Goal: Communication & Community: Answer question/provide support

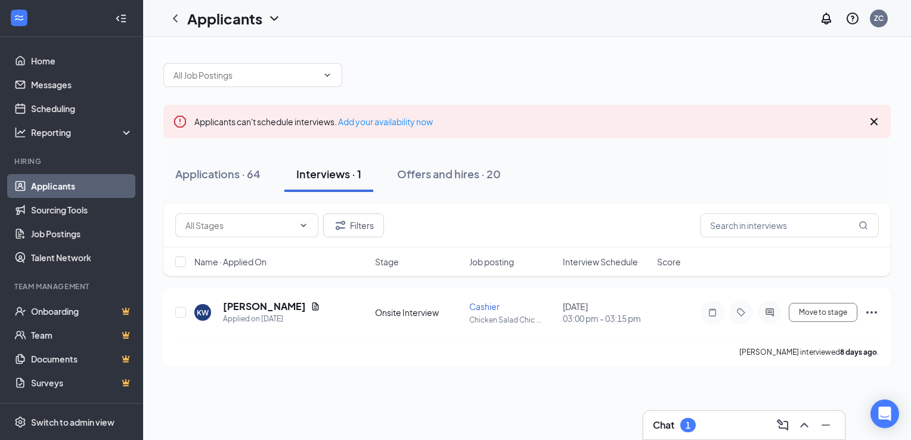
click at [664, 425] on h3 "Chat" at bounding box center [663, 424] width 21 height 13
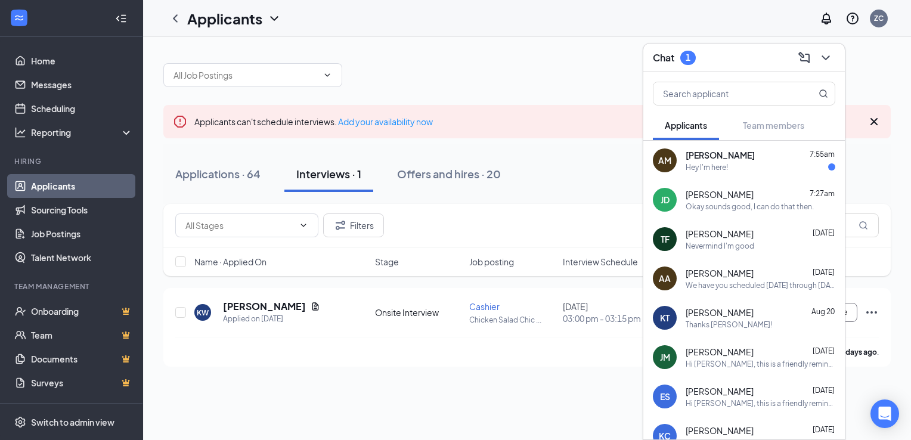
click at [725, 166] on div "Hey I'm here!" at bounding box center [706, 167] width 42 height 10
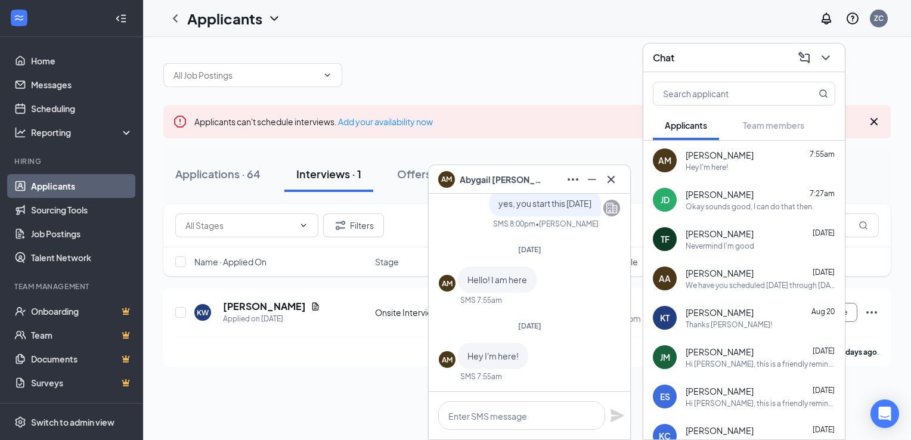
click at [689, 278] on span "[PERSON_NAME]" at bounding box center [719, 273] width 68 height 12
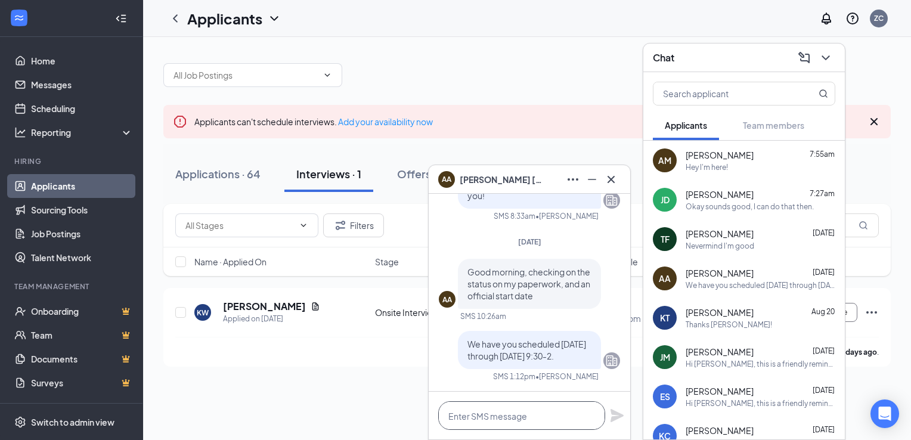
click at [534, 421] on textarea at bounding box center [521, 415] width 167 height 29
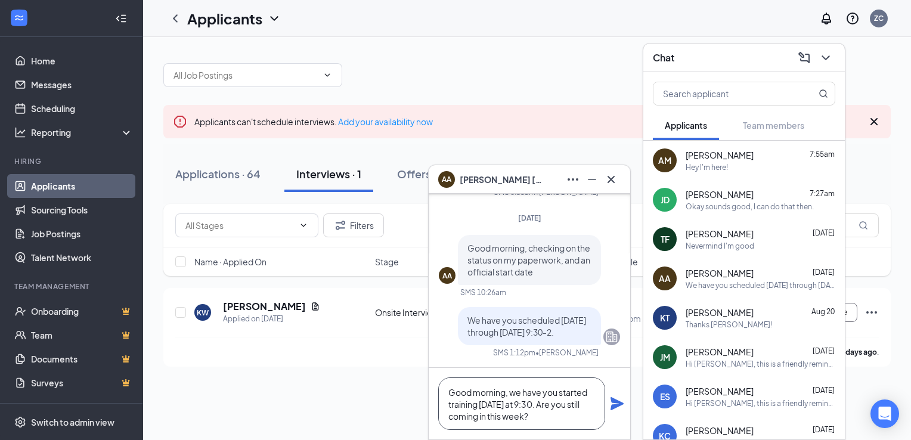
type textarea "Good morning, we have you started training [DATE] at 9:30. Are you still coming…"
click at [620, 406] on icon "Plane" at bounding box center [617, 403] width 14 height 14
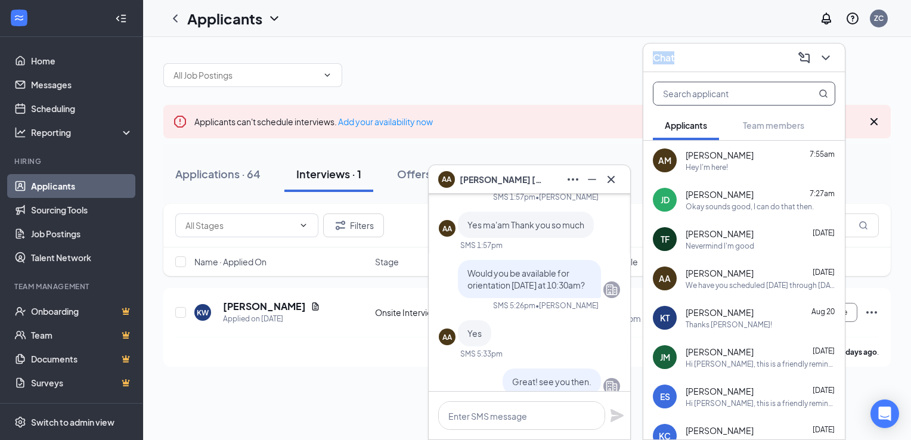
drag, startPoint x: 620, startPoint y: 406, endPoint x: 709, endPoint y: 83, distance: 335.0
click at [709, 83] on div "AA Alexis Alston Thu, Aug 7 Good morning, Alexis! Would you be available for an…" at bounding box center [527, 238] width 768 height 403
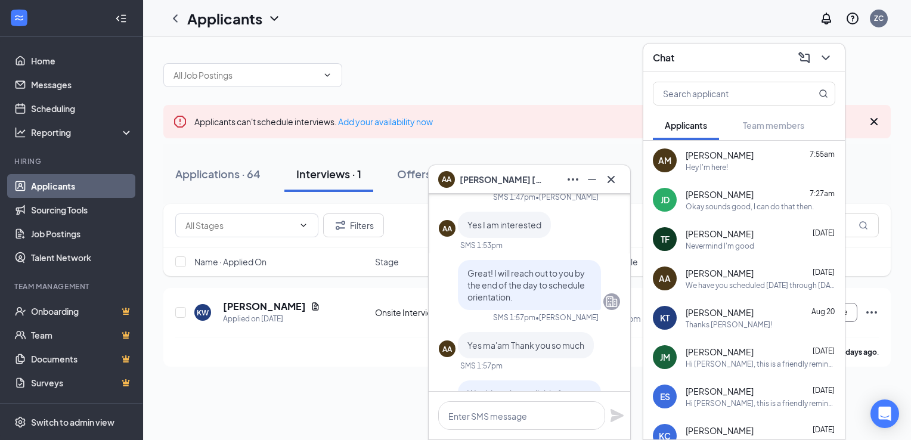
click at [558, 62] on div at bounding box center [526, 69] width 727 height 36
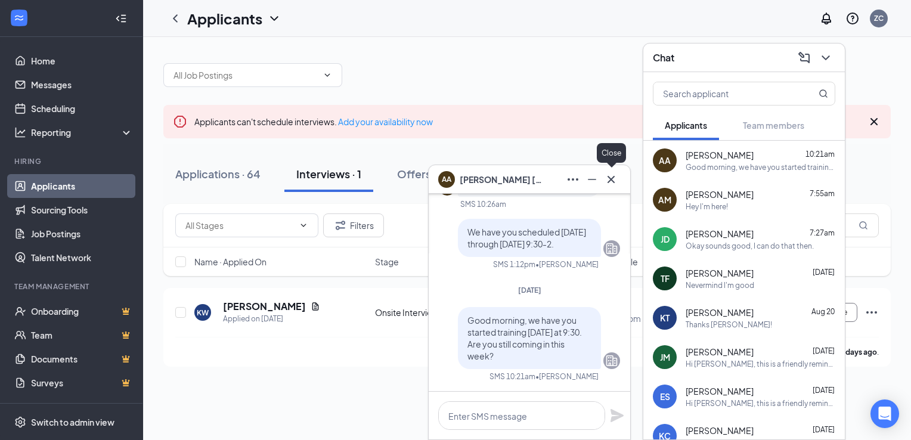
click at [611, 175] on icon "Cross" at bounding box center [611, 179] width 14 height 14
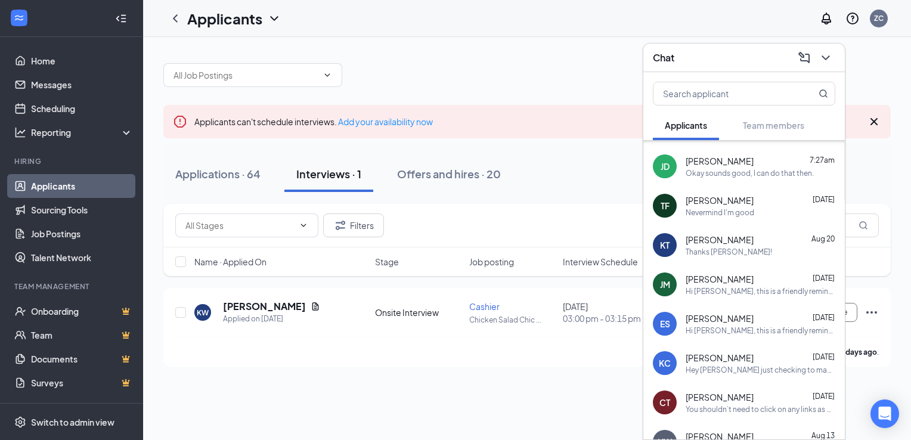
scroll to position [76, 0]
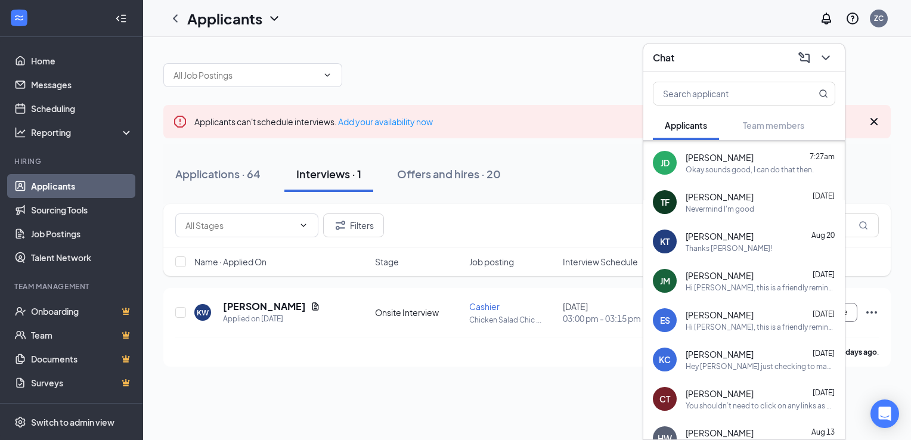
click at [779, 250] on div "Thanks [PERSON_NAME]!" at bounding box center [760, 248] width 150 height 10
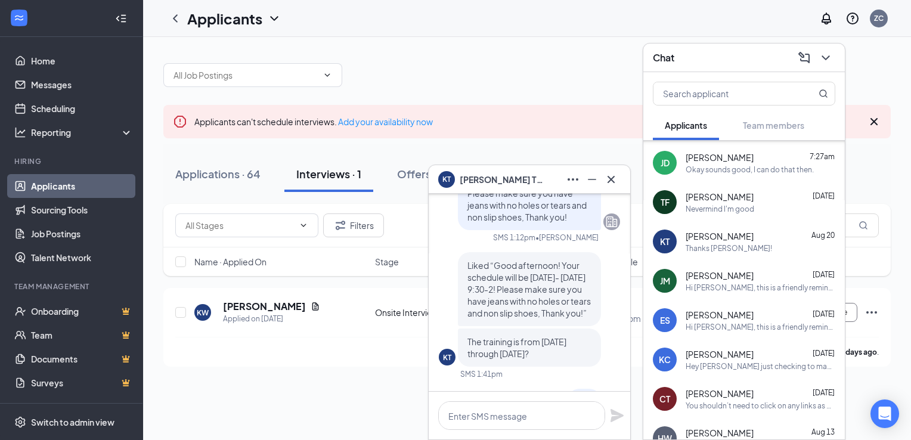
scroll to position [-327, 0]
click at [611, 187] on button at bounding box center [610, 179] width 19 height 19
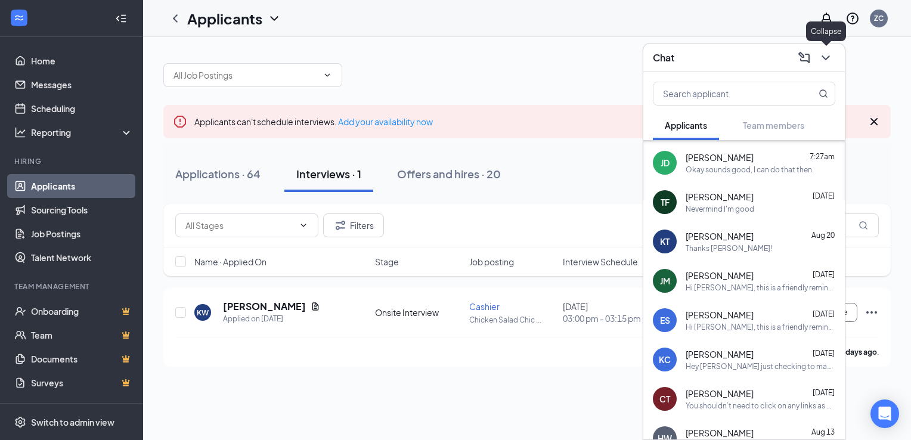
click at [827, 61] on icon "ChevronDown" at bounding box center [825, 58] width 14 height 14
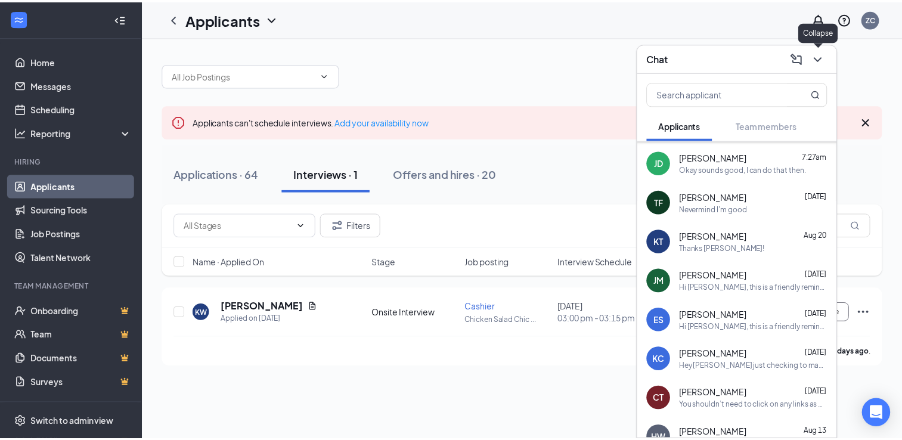
scroll to position [0, 0]
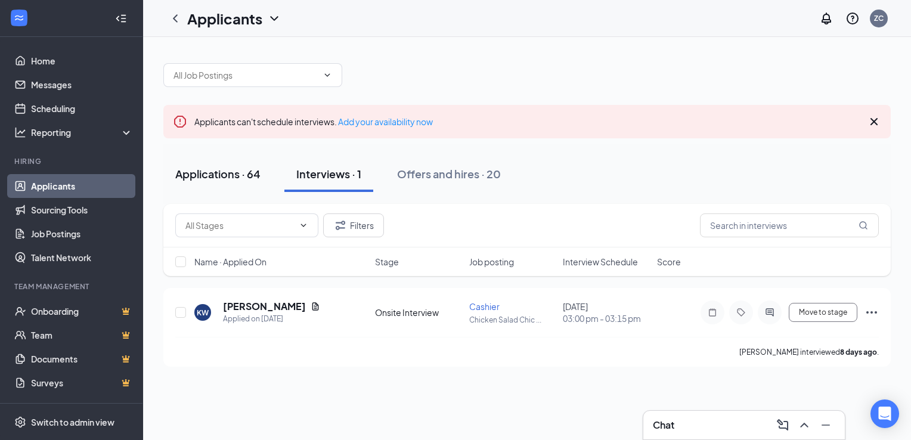
click at [225, 185] on button "Applications · 64" at bounding box center [217, 174] width 109 height 36
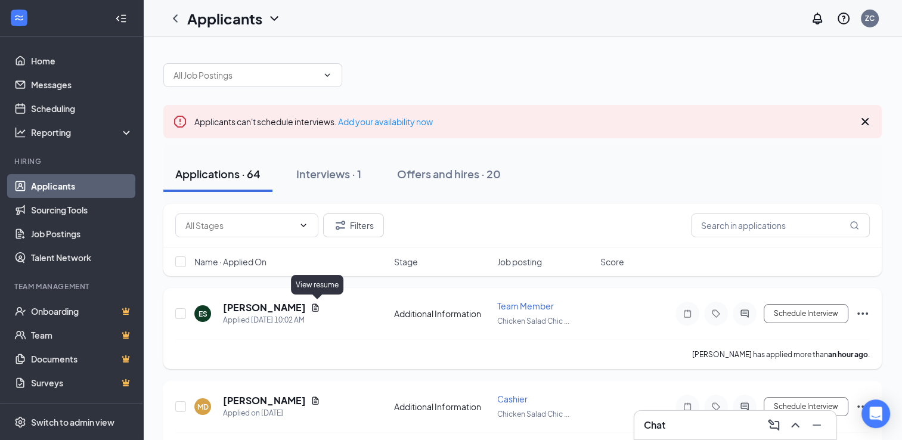
click at [315, 305] on icon "Document" at bounding box center [315, 307] width 7 height 8
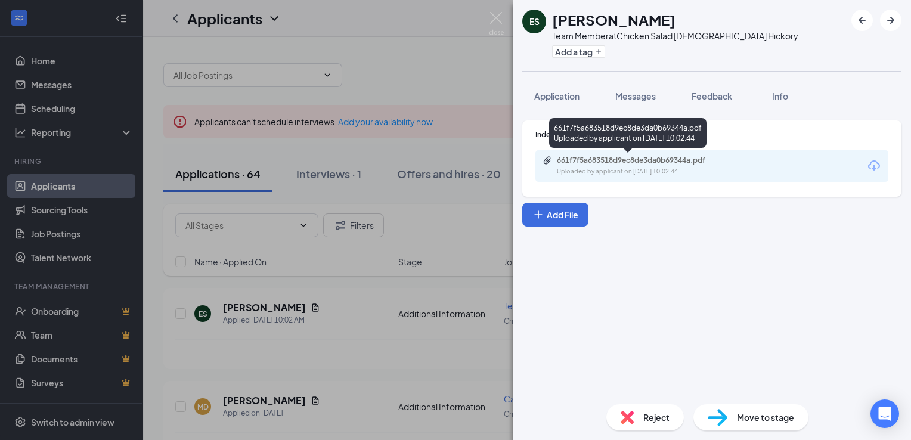
click at [604, 171] on div "Uploaded by applicant on [DATE] 10:02:44" at bounding box center [646, 172] width 179 height 10
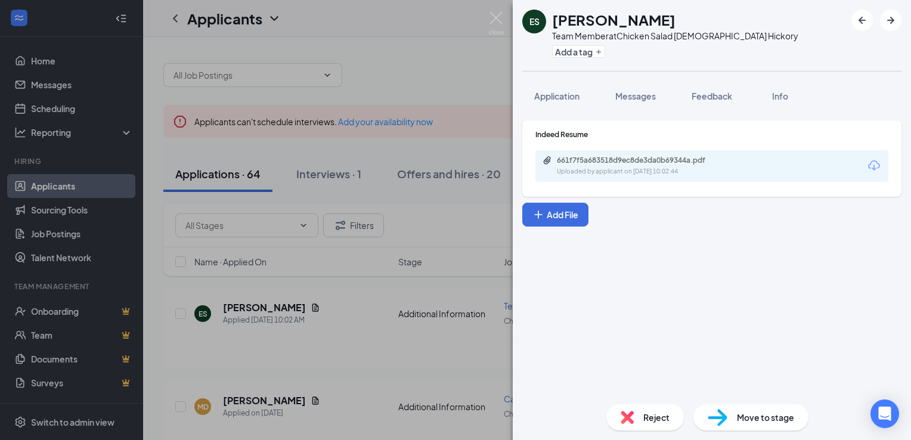
click at [495, 7] on div "ES [PERSON_NAME] Team Member at Chicken Salad [DEMOGRAPHIC_DATA] Hickory Add a …" at bounding box center [455, 220] width 911 height 440
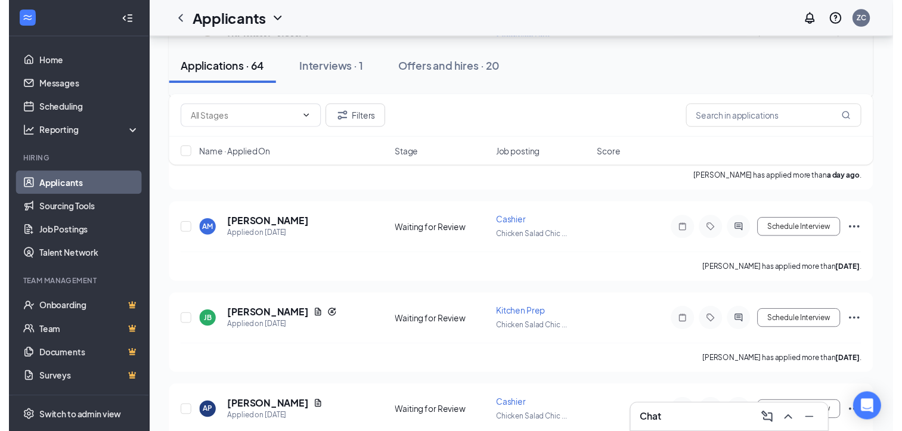
scroll to position [455, 0]
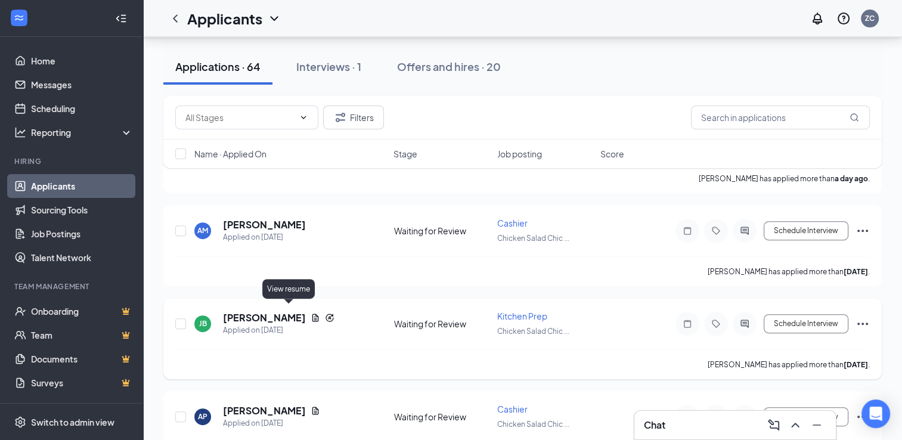
click at [310, 313] on icon "Document" at bounding box center [315, 318] width 10 height 10
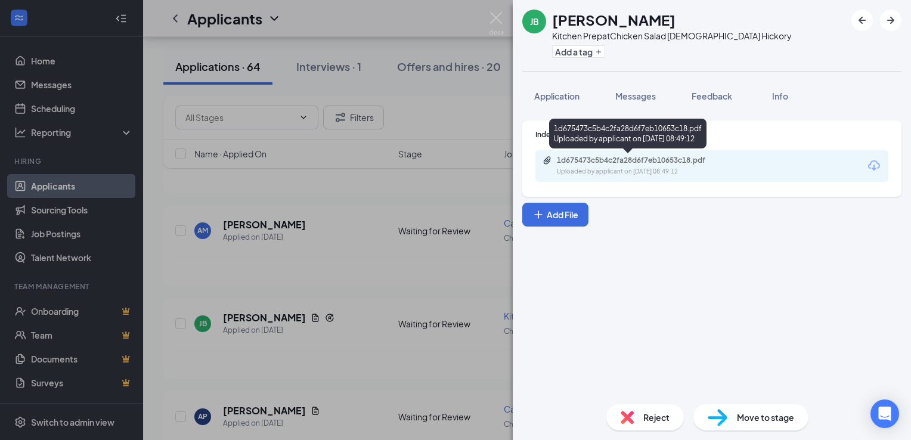
click at [589, 172] on div "Uploaded by applicant on [DATE] 08:49:12" at bounding box center [646, 172] width 179 height 10
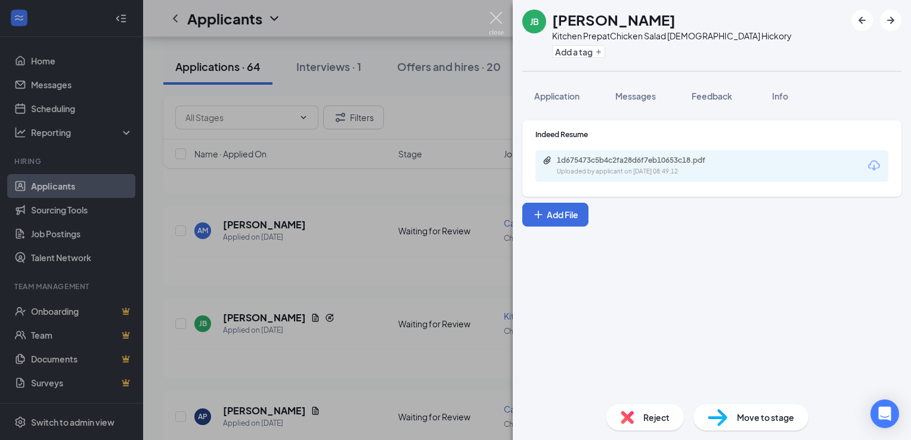
click at [496, 15] on img at bounding box center [496, 23] width 15 height 23
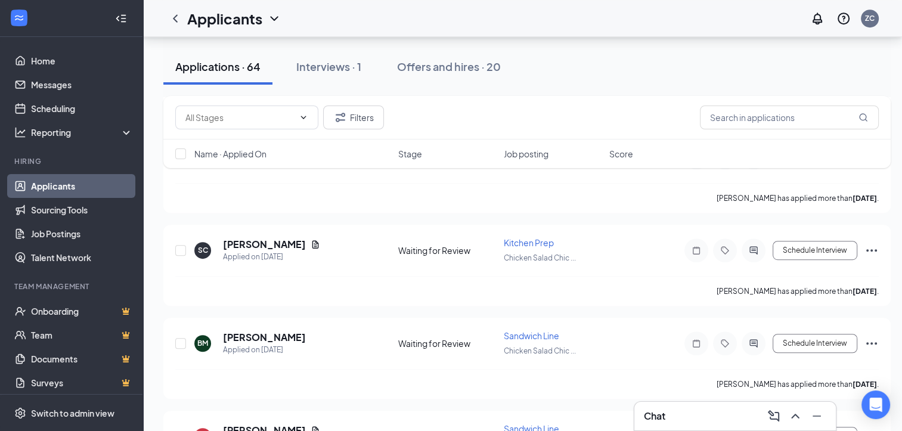
scroll to position [716, 9]
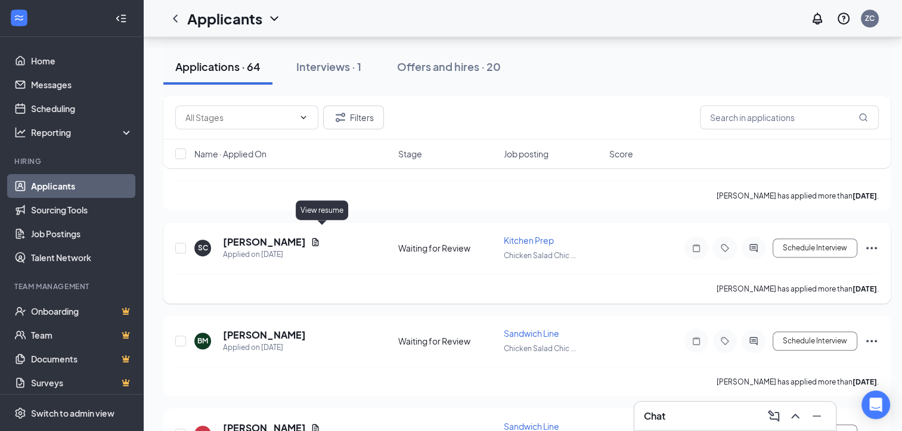
click at [312, 238] on icon "Document" at bounding box center [315, 242] width 7 height 8
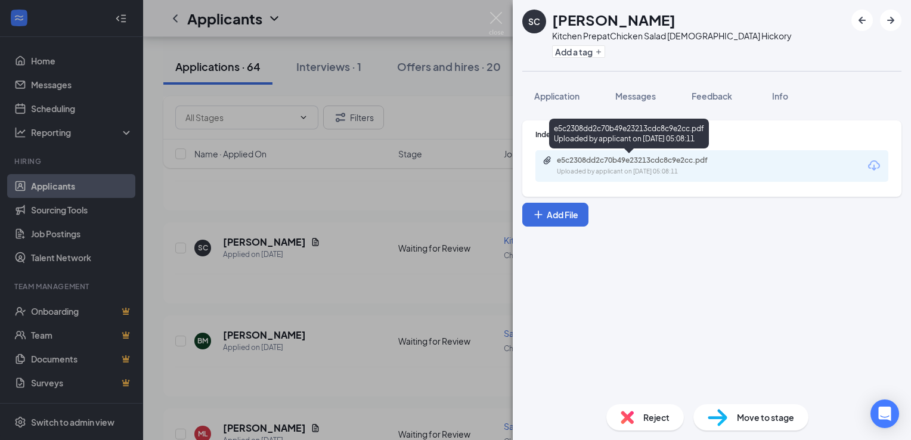
click at [630, 161] on div "e5c2308dd2c70b49e23213cdc8c9e2cc.pdf" at bounding box center [640, 161] width 167 height 10
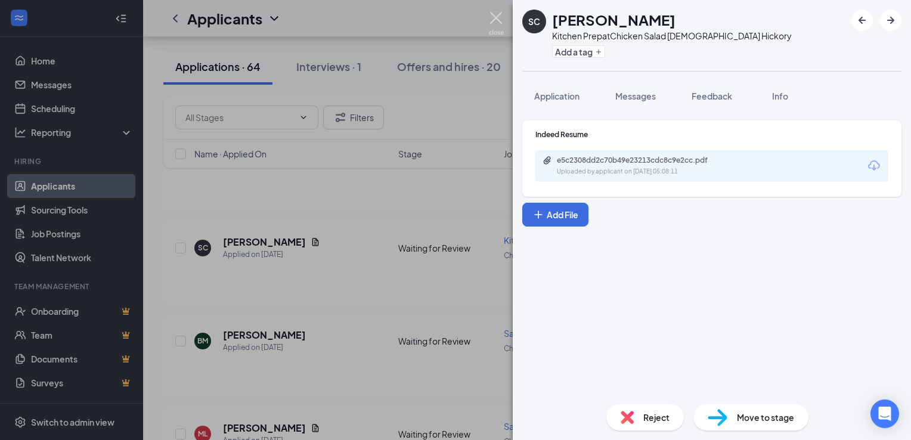
click at [492, 16] on img at bounding box center [496, 23] width 15 height 23
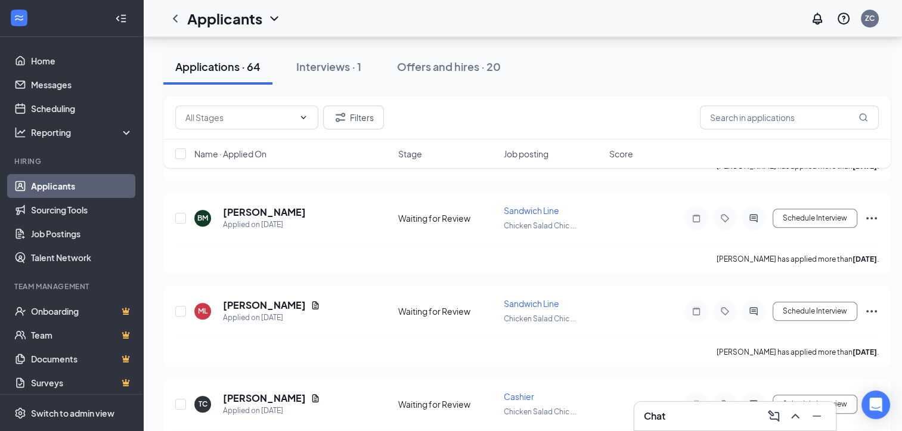
scroll to position [822, 0]
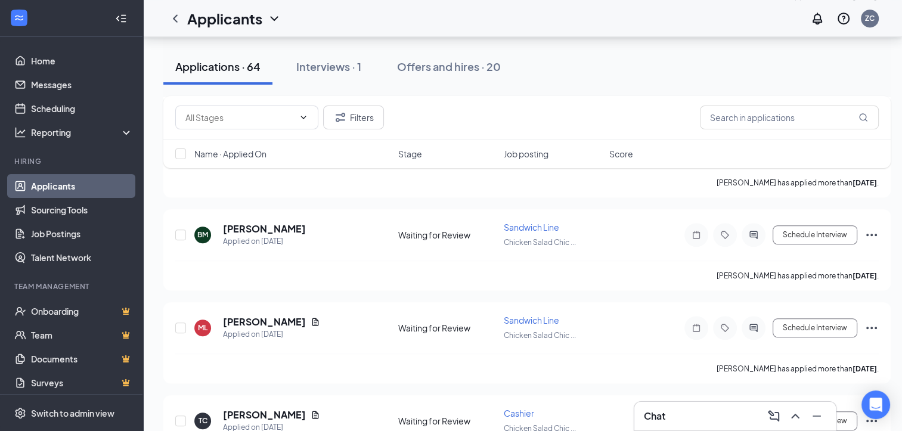
click at [329, 260] on div "[PERSON_NAME] has applied more than [DATE] ." at bounding box center [526, 275] width 703 height 30
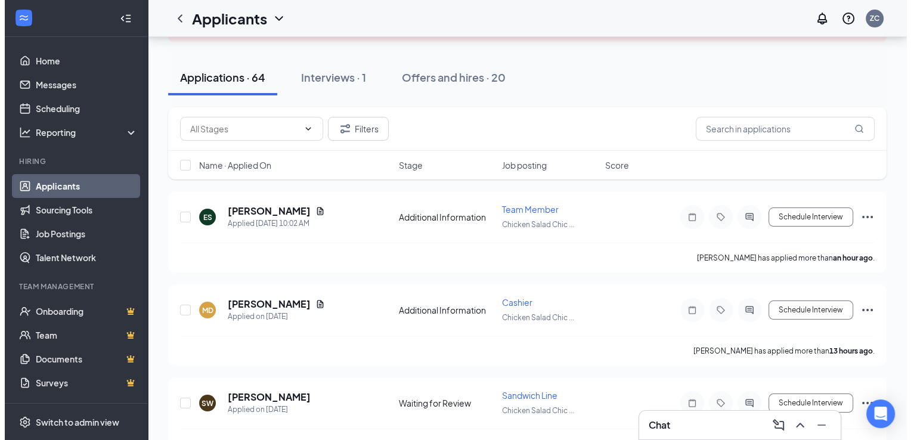
scroll to position [95, 0]
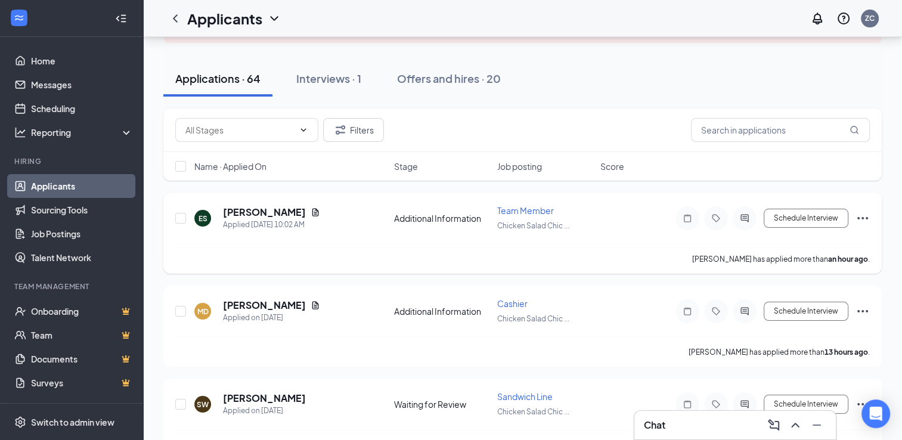
click at [742, 208] on div at bounding box center [744, 218] width 24 height 24
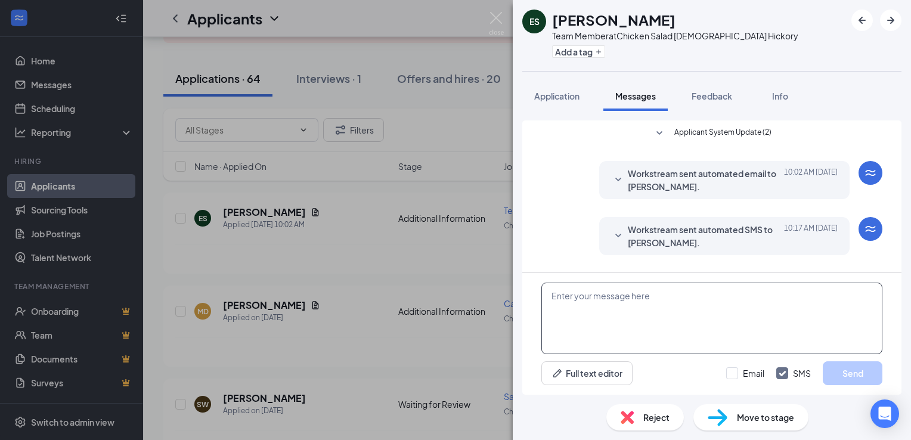
click at [626, 319] on textarea at bounding box center [711, 318] width 341 height 72
click at [686, 292] on textarea "Good morning, [PERSON_NAME]!" at bounding box center [711, 318] width 341 height 72
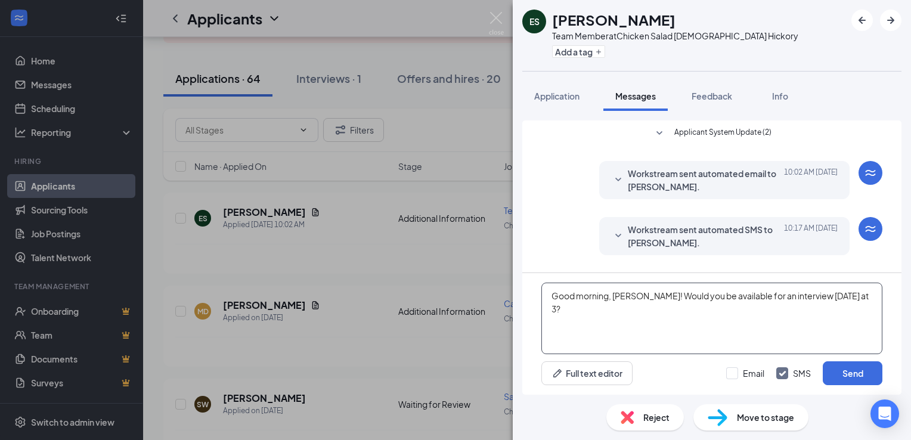
click at [862, 292] on textarea "Good morning, [PERSON_NAME]! Would you be available for an interview [DATE] at …" at bounding box center [711, 318] width 341 height 72
type textarea "Good morning, [PERSON_NAME]! Would you be available for an interview [DATE] at …"
click at [859, 374] on button "Send" at bounding box center [852, 373] width 60 height 24
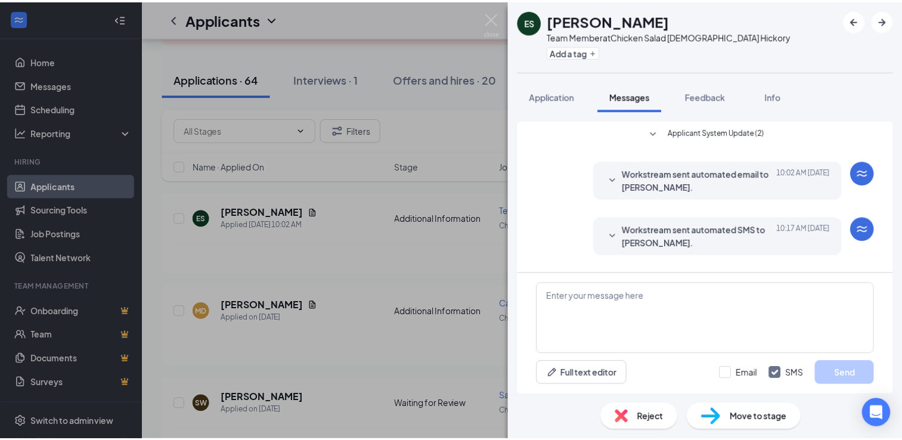
scroll to position [83, 0]
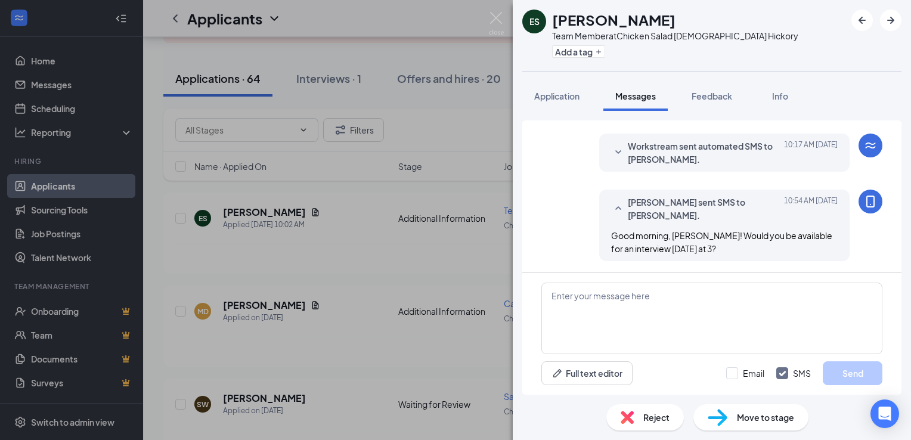
click at [506, 17] on div "ES [PERSON_NAME] Team Member at Chicken Salad [DEMOGRAPHIC_DATA] Hickory Add a …" at bounding box center [455, 220] width 911 height 440
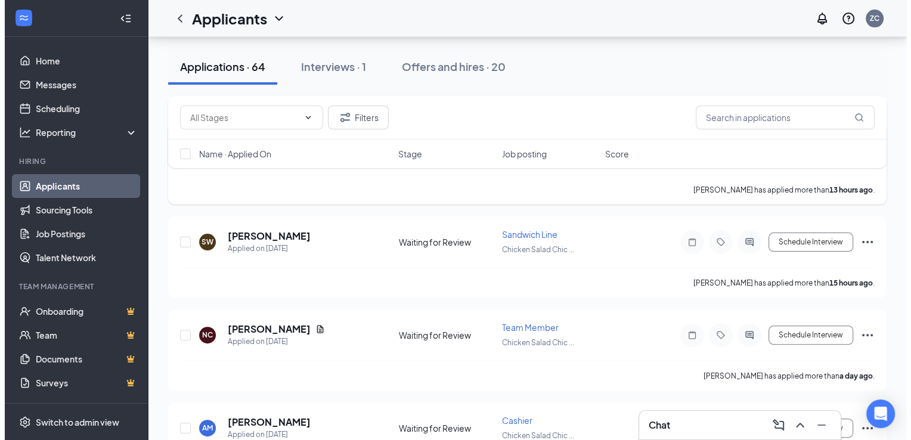
scroll to position [259, 0]
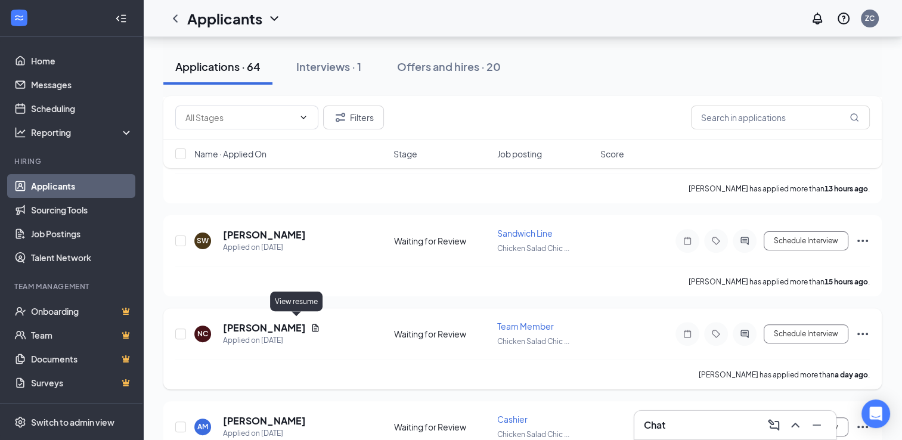
click at [310, 323] on icon "Document" at bounding box center [315, 328] width 10 height 10
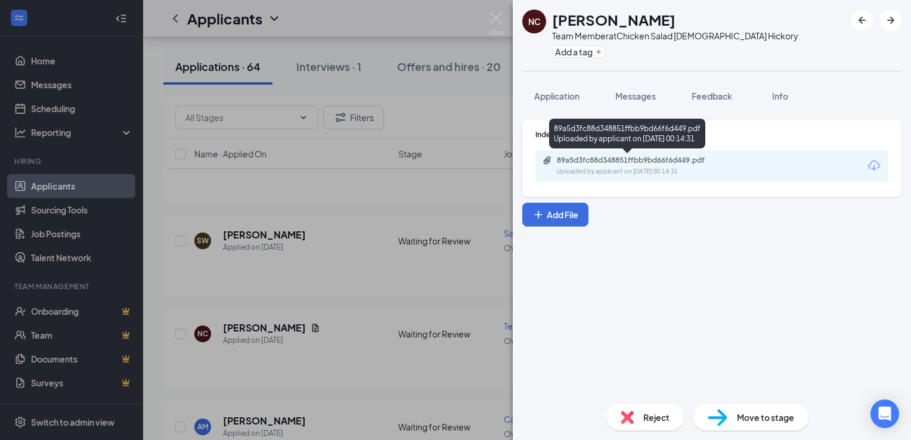
click at [608, 167] on div "Uploaded by applicant on [DATE] 00:14:31" at bounding box center [646, 172] width 179 height 10
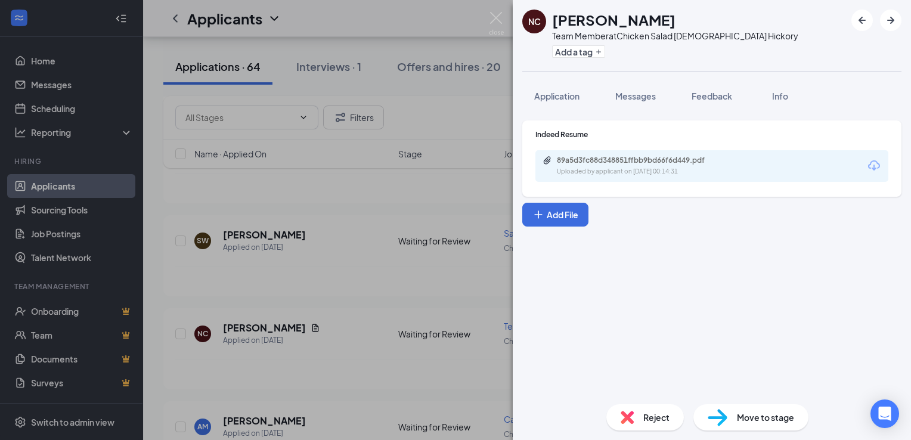
click at [491, 11] on div "NC [PERSON_NAME] Team Member at Chicken Salad [DEMOGRAPHIC_DATA] Hickory Add a …" at bounding box center [455, 220] width 911 height 440
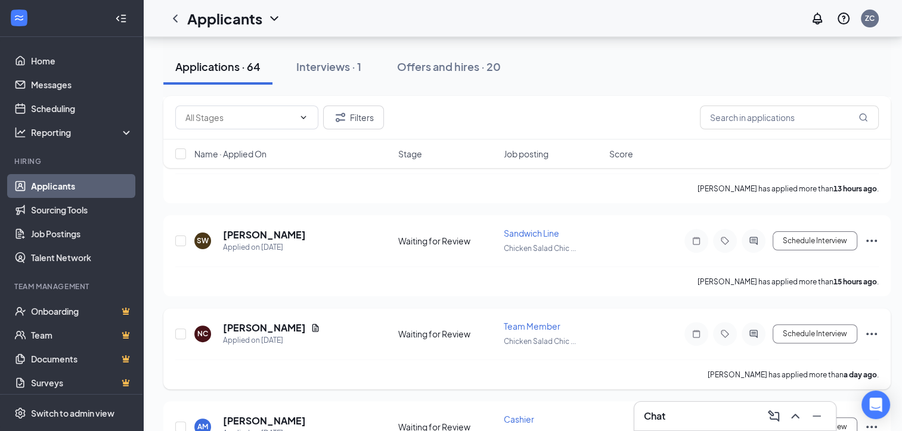
click at [756, 332] on icon "ActiveChat" at bounding box center [753, 334] width 8 height 8
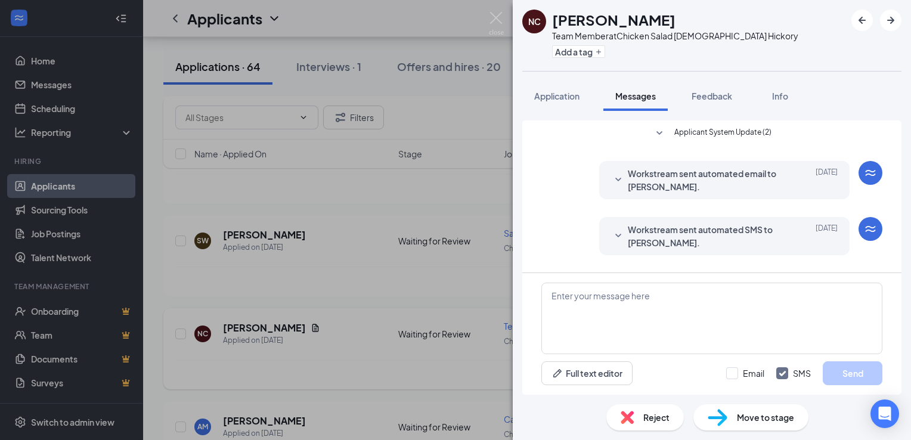
scroll to position [29, 0]
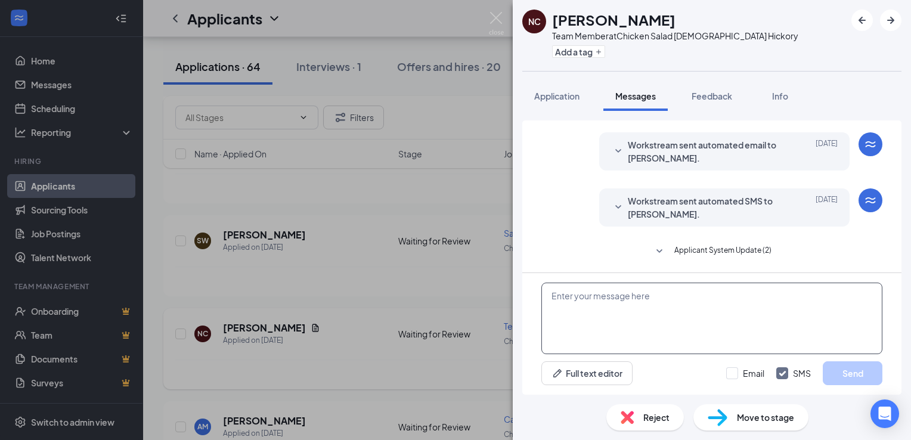
click at [756, 332] on textarea at bounding box center [711, 318] width 341 height 72
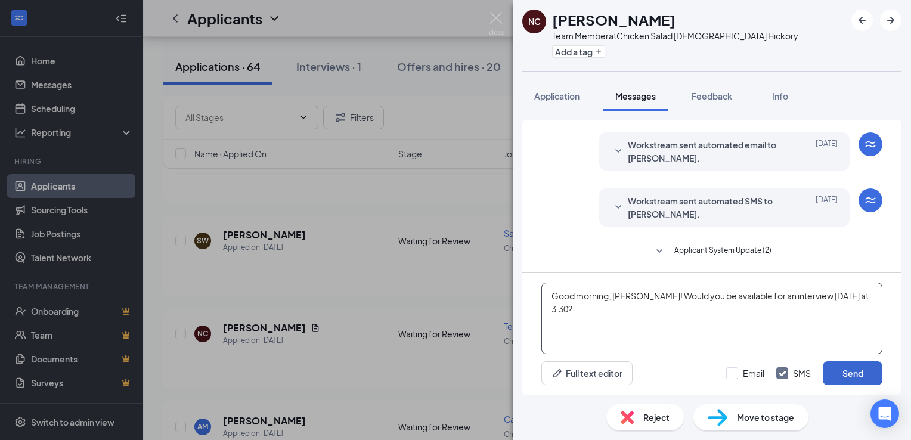
type textarea "Good morning, [PERSON_NAME]! Would you be available for an interview [DATE] at …"
click at [853, 365] on button "Send" at bounding box center [852, 373] width 60 height 24
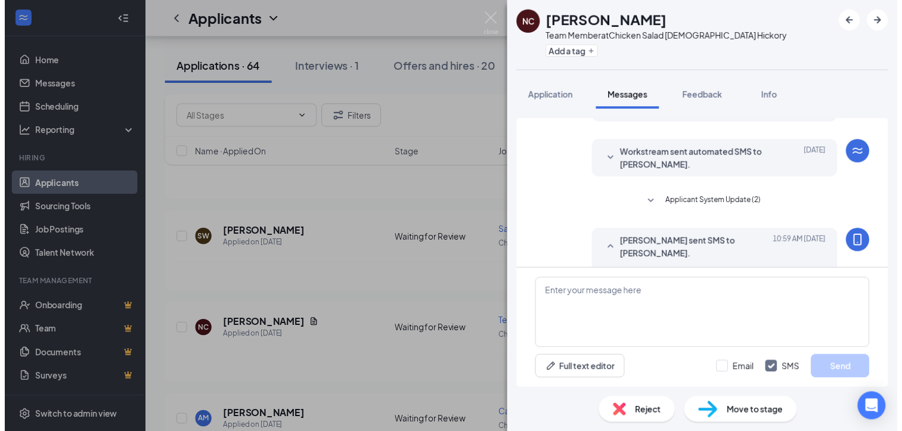
scroll to position [118, 0]
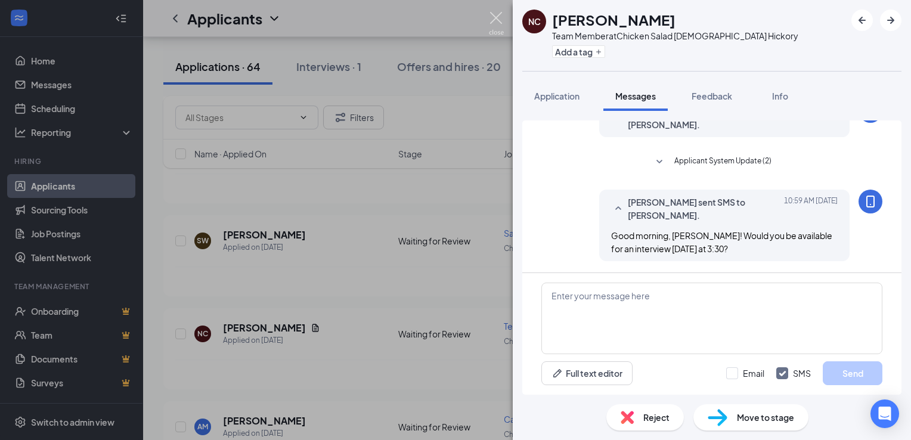
click at [493, 29] on img at bounding box center [496, 23] width 15 height 23
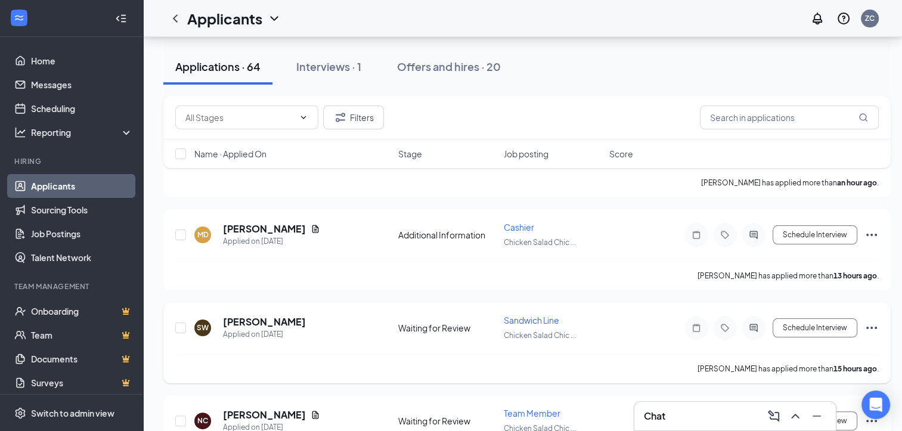
scroll to position [173, 0]
click at [349, 66] on div "Interviews · 1" at bounding box center [328, 66] width 65 height 15
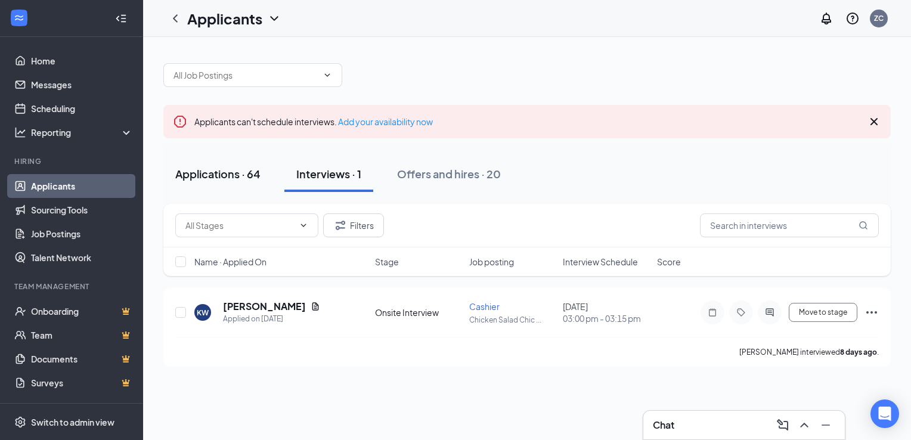
click at [255, 168] on div "Applications · 64" at bounding box center [217, 173] width 85 height 15
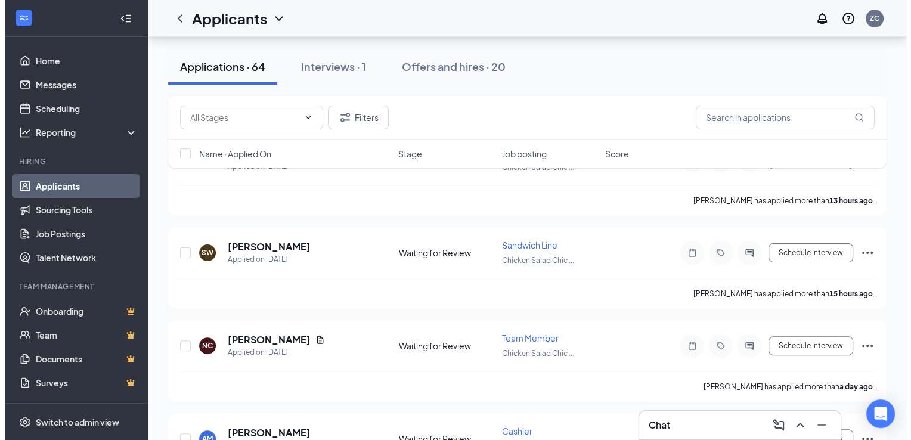
scroll to position [246, 0]
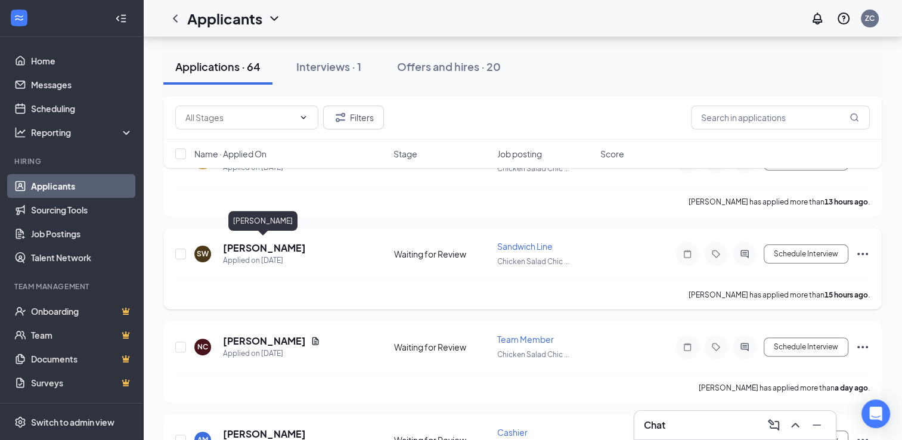
click at [251, 241] on h5 "[PERSON_NAME]" at bounding box center [264, 247] width 83 height 13
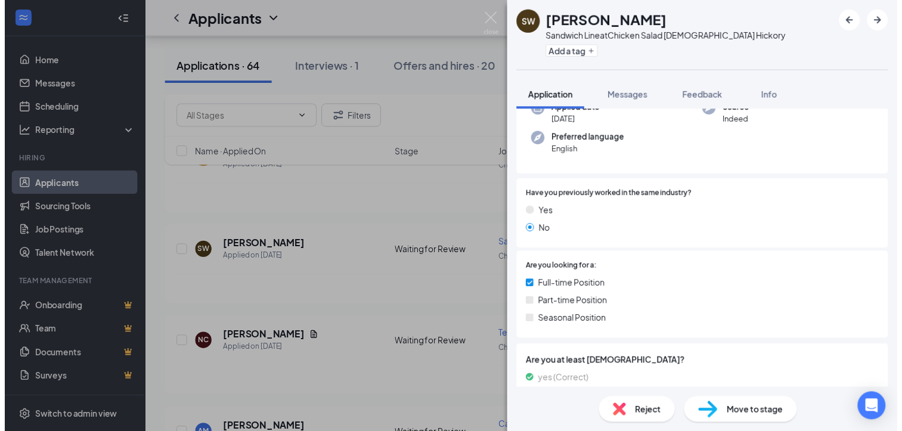
scroll to position [44, 0]
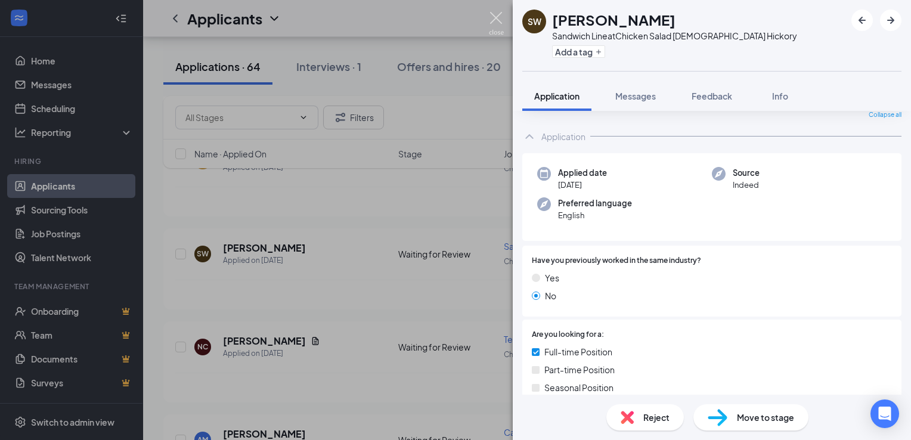
click at [498, 19] on img at bounding box center [496, 23] width 15 height 23
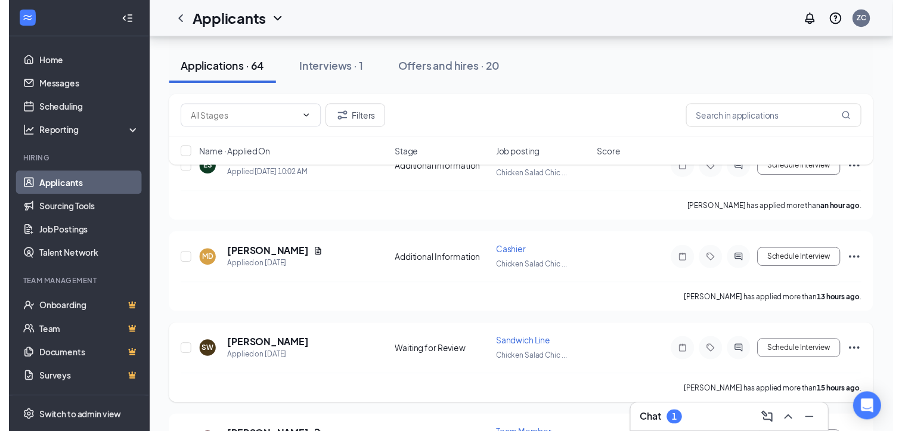
scroll to position [157, 0]
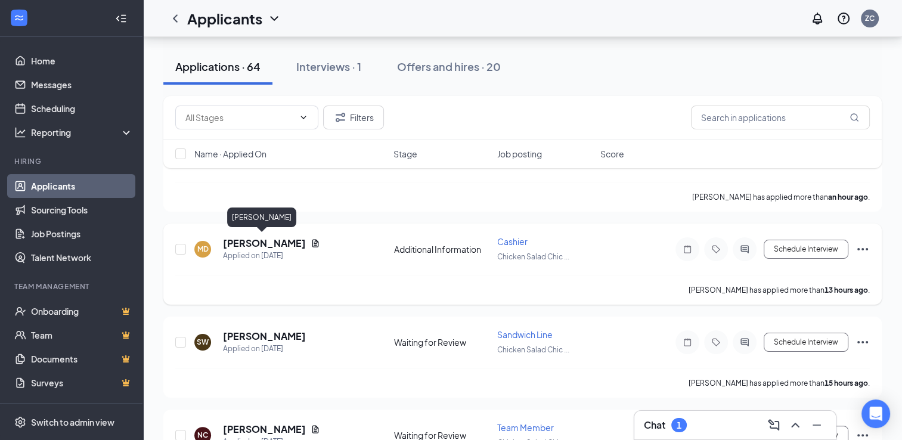
click at [310, 244] on icon "Document" at bounding box center [315, 243] width 10 height 10
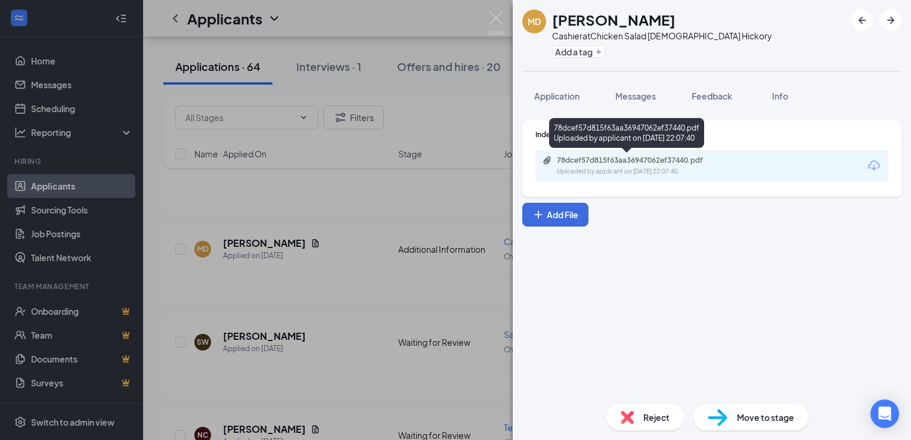
click at [582, 161] on div "78dcef57d815f63aa36947062ef37440.pdf" at bounding box center [640, 161] width 167 height 10
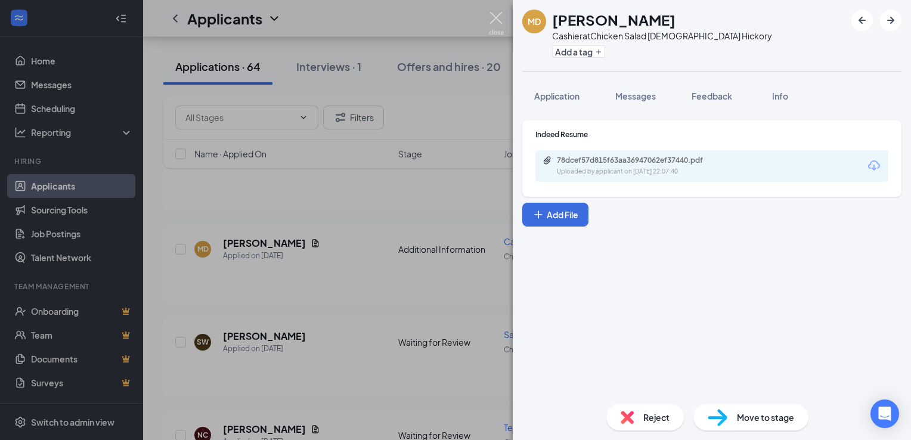
click at [492, 14] on img at bounding box center [496, 23] width 15 height 23
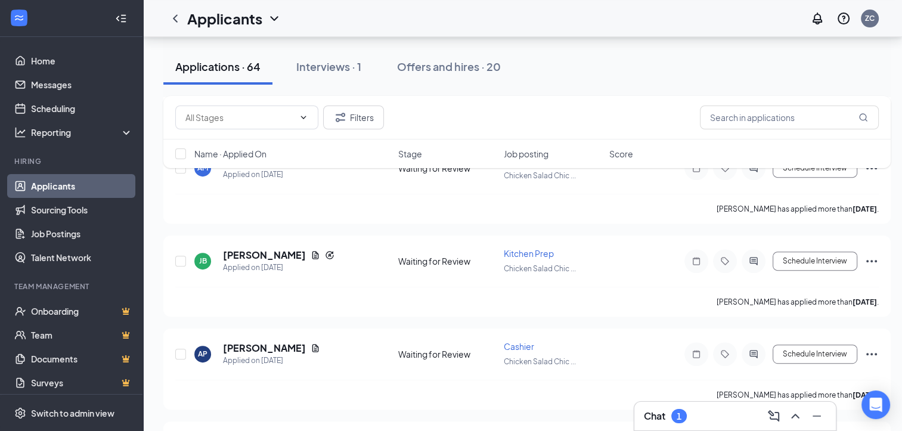
scroll to position [522, 9]
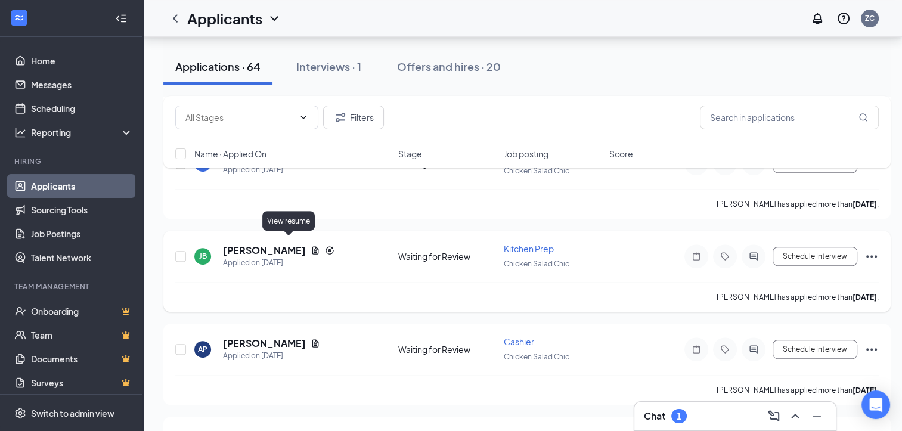
click at [310, 246] on icon "Document" at bounding box center [315, 251] width 10 height 10
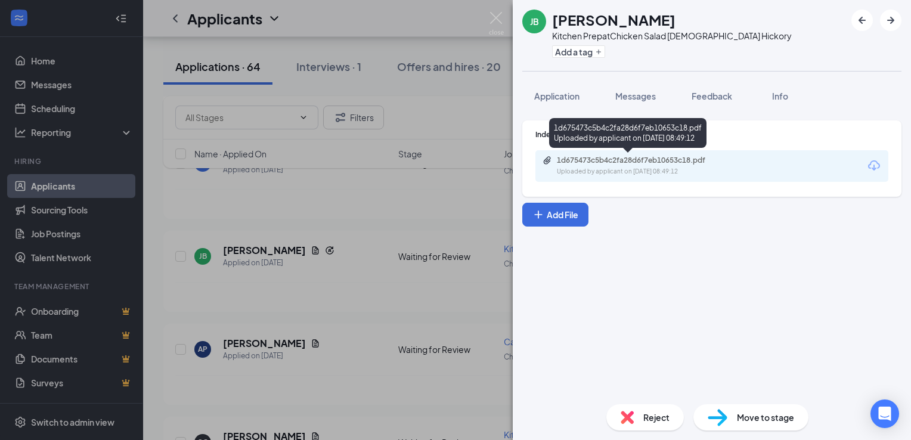
click at [571, 160] on div "1d675473c5b4c2fa28d6f7eb10653c18.pdf" at bounding box center [640, 161] width 167 height 10
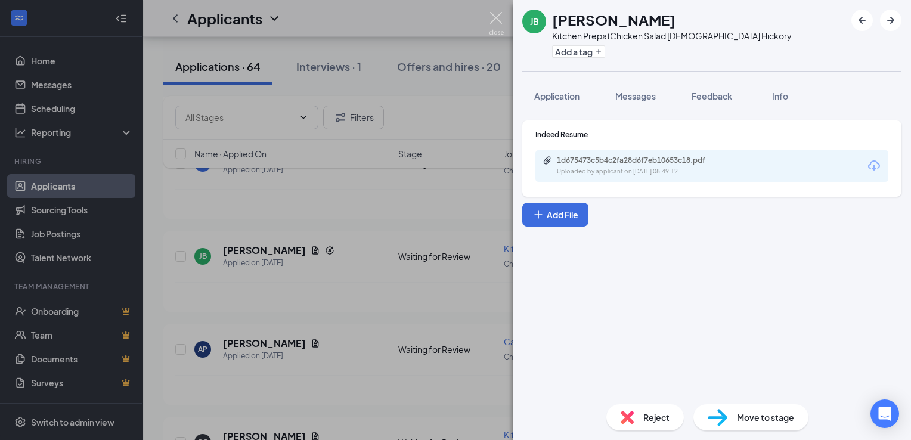
click at [496, 18] on img at bounding box center [496, 23] width 15 height 23
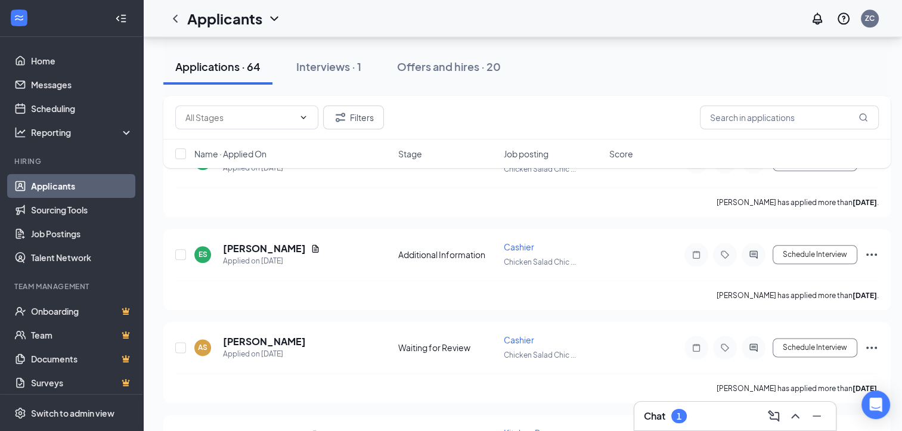
scroll to position [1361, 0]
click at [794, 412] on icon "ChevronUp" at bounding box center [795, 416] width 14 height 14
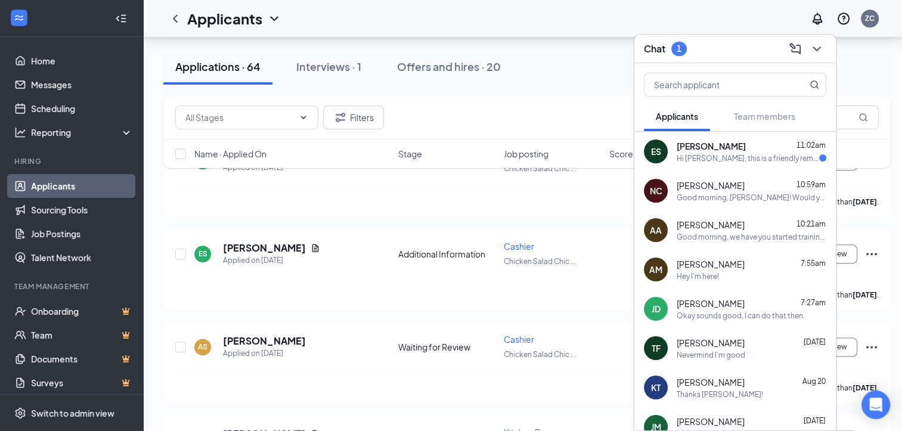
click at [741, 154] on div "Hi [PERSON_NAME], this is a friendly reminder. To move forward with your applic…" at bounding box center [747, 158] width 142 height 10
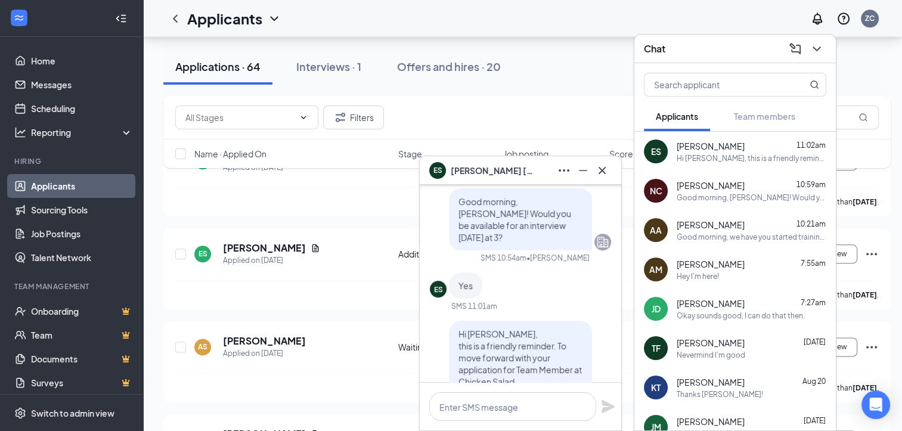
scroll to position [-95, 0]
click at [512, 416] on textarea at bounding box center [512, 406] width 167 height 29
type textarea "Great, see you then!"
click at [608, 408] on icon "Plane" at bounding box center [607, 406] width 13 height 13
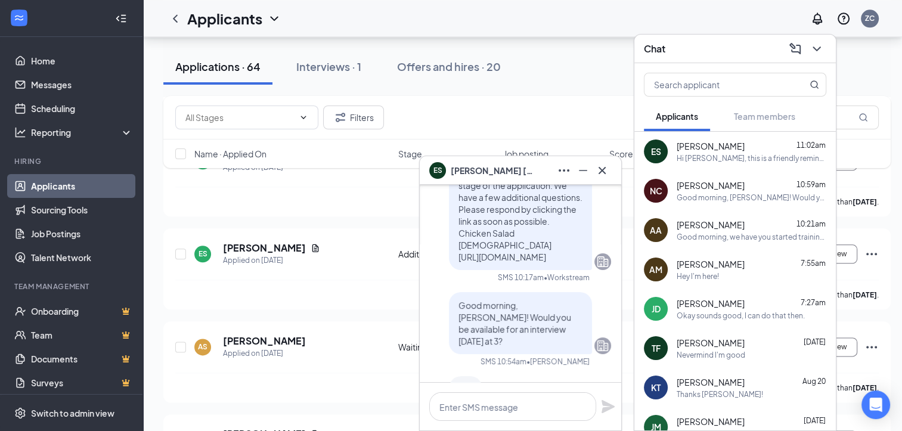
scroll to position [-278, 0]
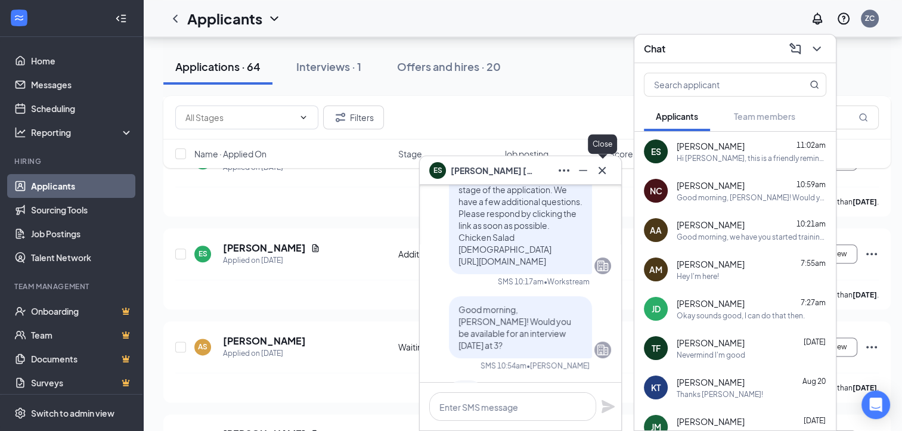
click at [599, 164] on icon "Cross" at bounding box center [602, 170] width 14 height 14
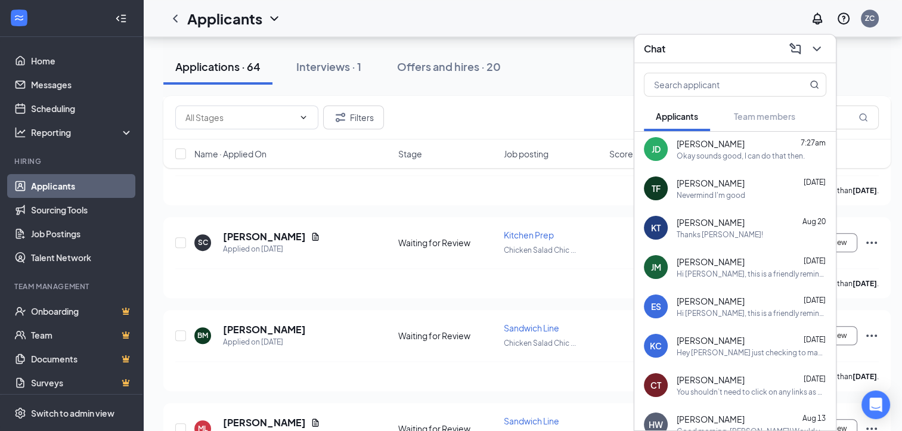
scroll to position [0, 0]
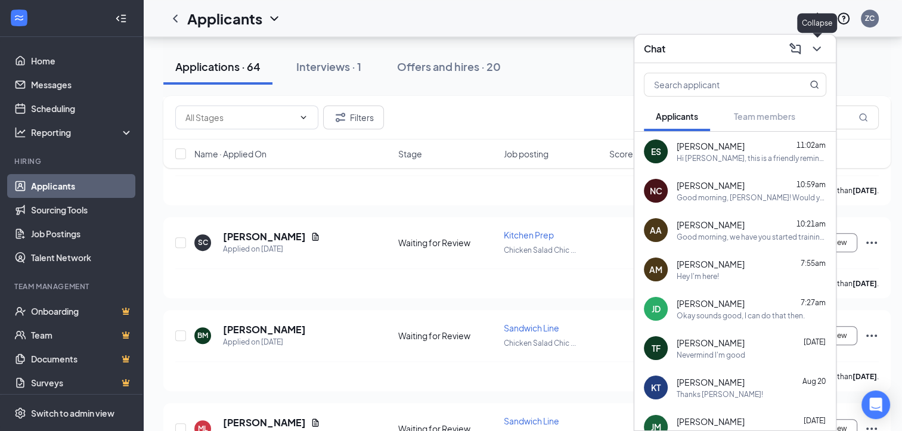
click at [813, 49] on icon "ChevronDown" at bounding box center [816, 49] width 14 height 14
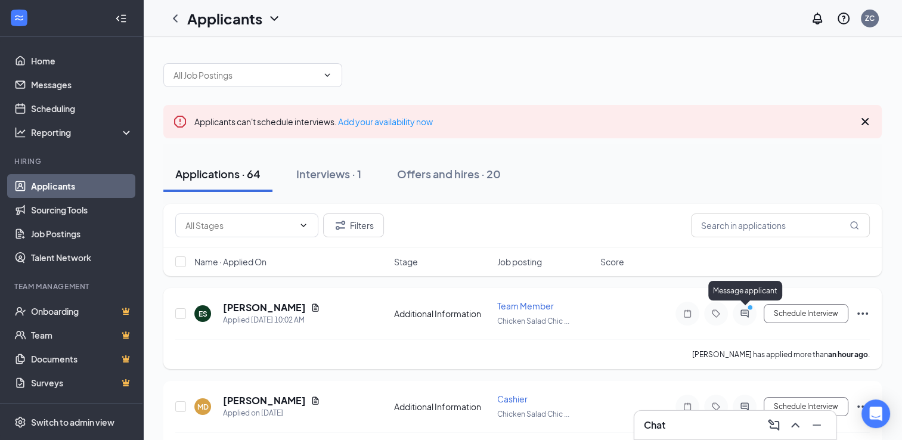
click at [740, 307] on div at bounding box center [744, 314] width 24 height 24
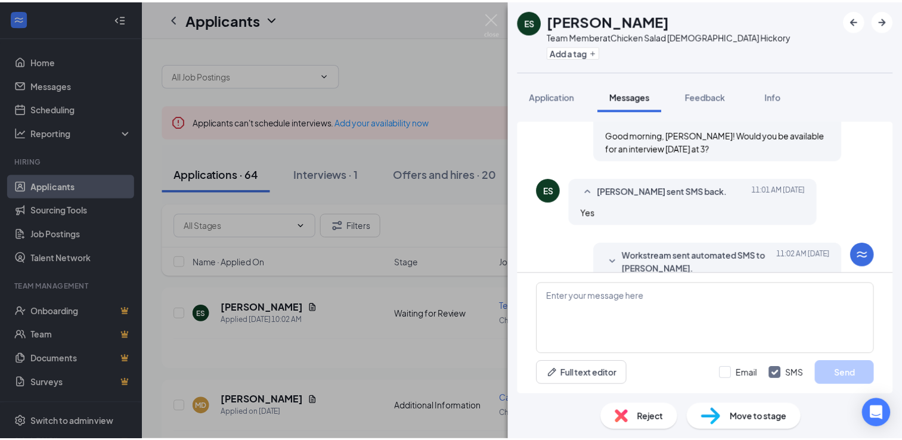
scroll to position [409, 0]
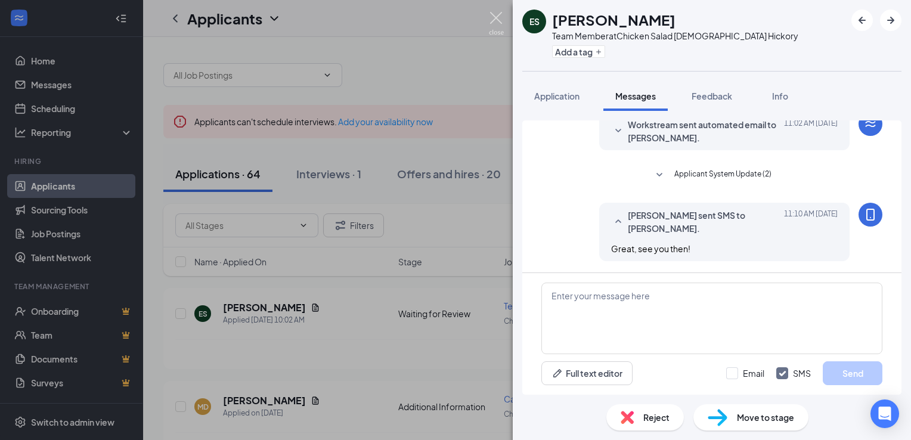
click at [493, 20] on img at bounding box center [496, 23] width 15 height 23
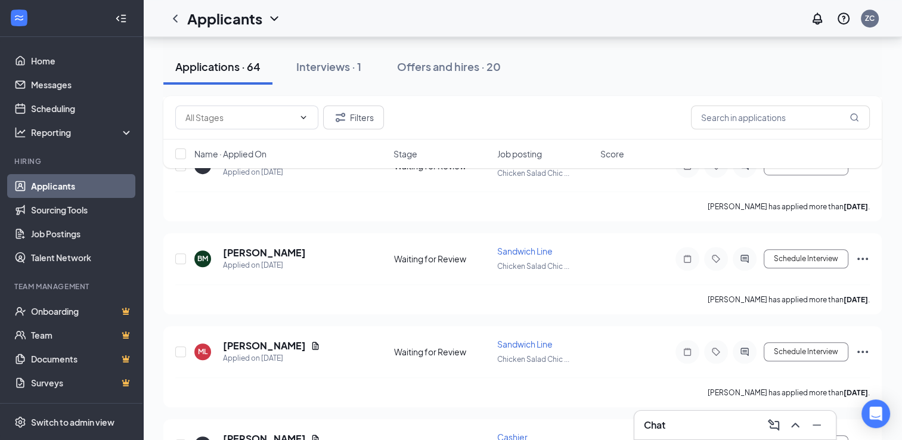
scroll to position [796, 0]
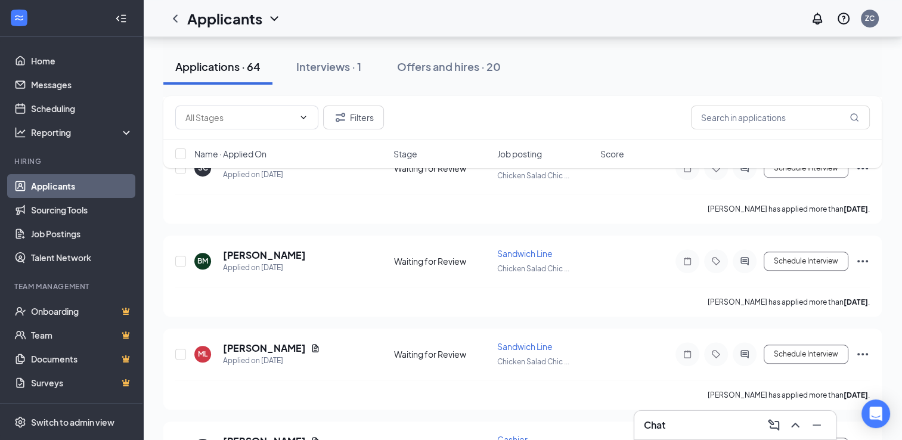
click at [605, 256] on div "BM [PERSON_NAME] Applied on [DATE] Waiting for Review Sandwich Line Chicken Sal…" at bounding box center [522, 266] width 694 height 39
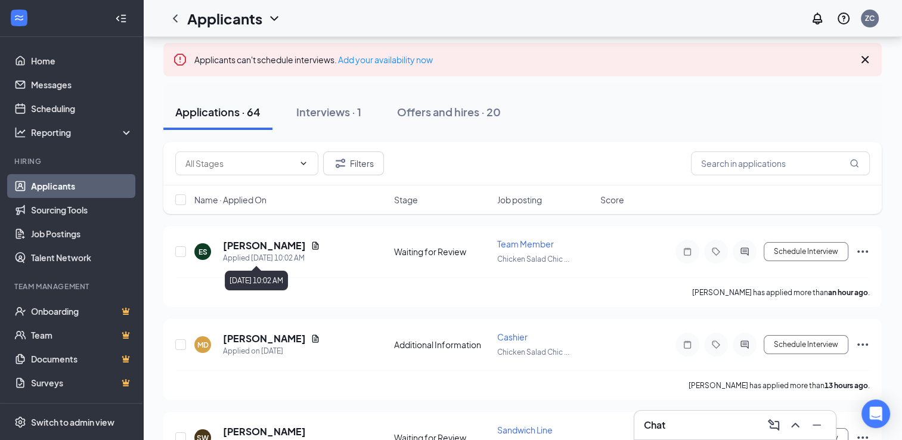
scroll to position [0, 0]
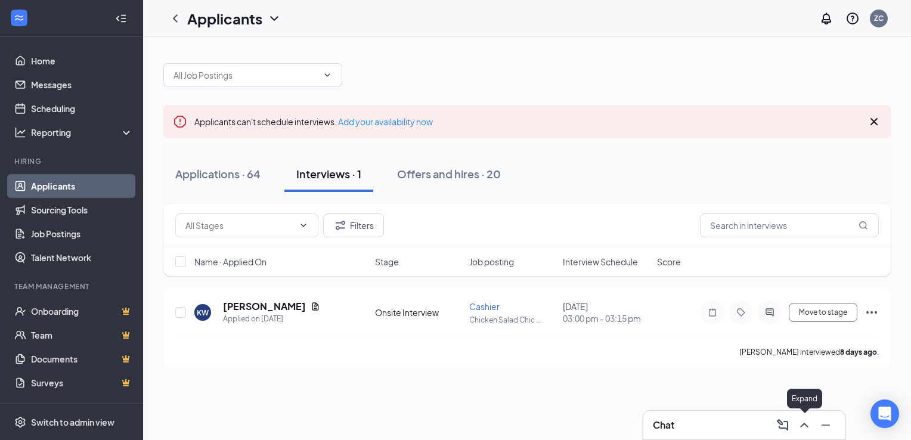
click at [803, 433] on button at bounding box center [803, 424] width 19 height 19
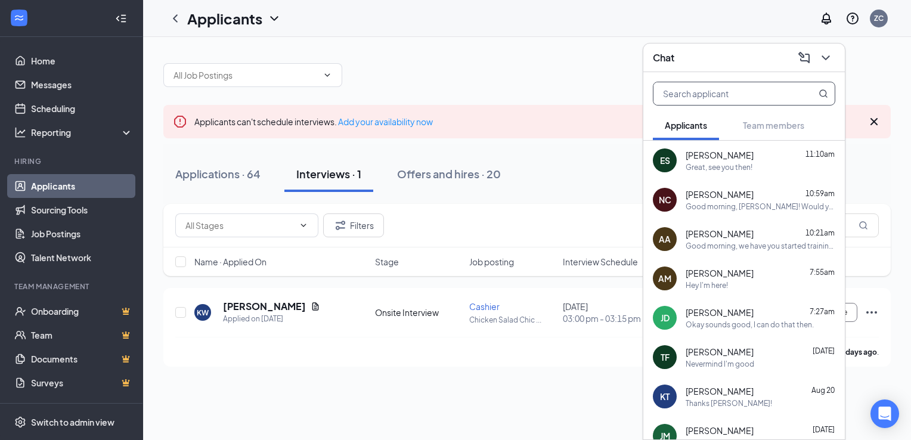
click at [710, 83] on input "text" at bounding box center [723, 93] width 141 height 23
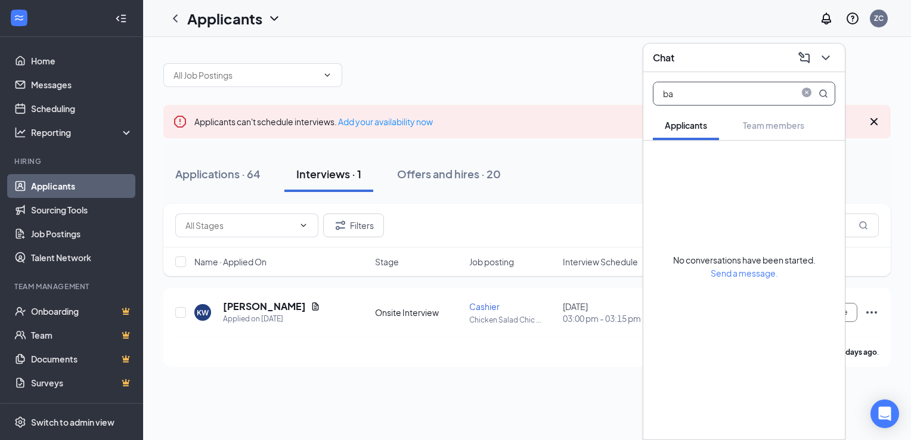
type input "b"
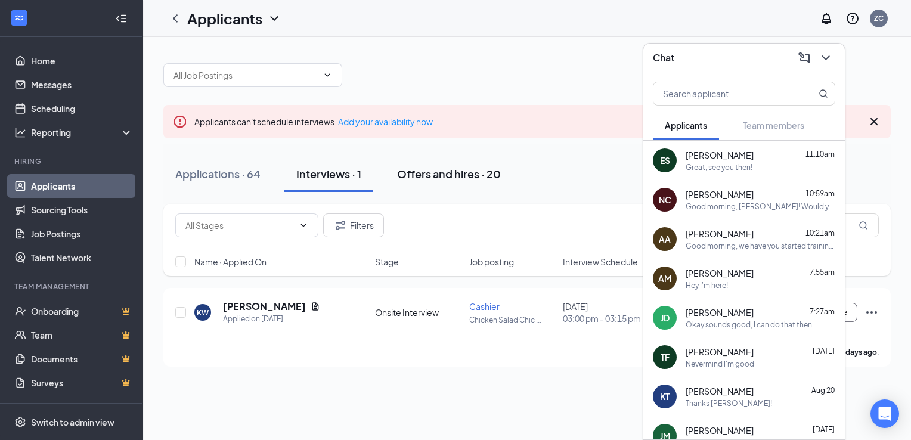
click at [451, 178] on div "Offers and hires · 20" at bounding box center [449, 173] width 104 height 15
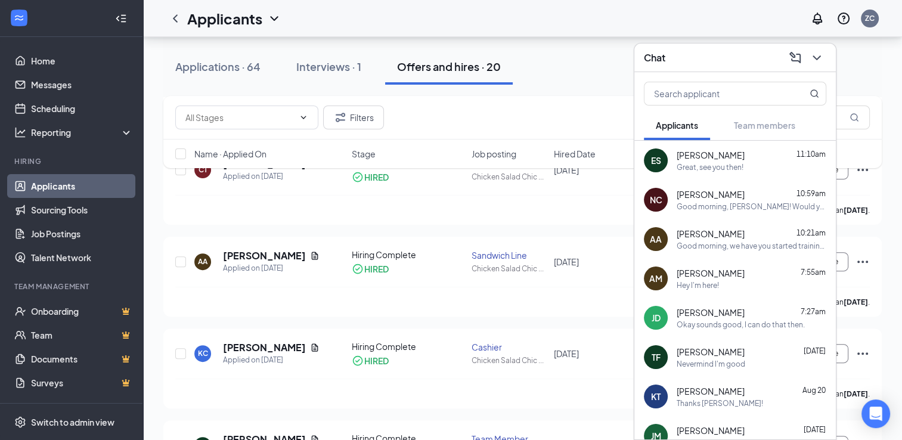
scroll to position [316, 0]
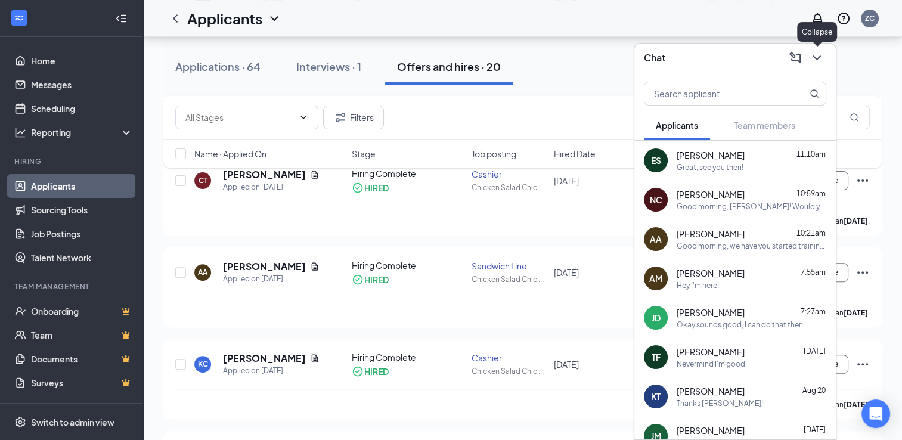
click at [822, 58] on icon "ChevronDown" at bounding box center [816, 58] width 14 height 14
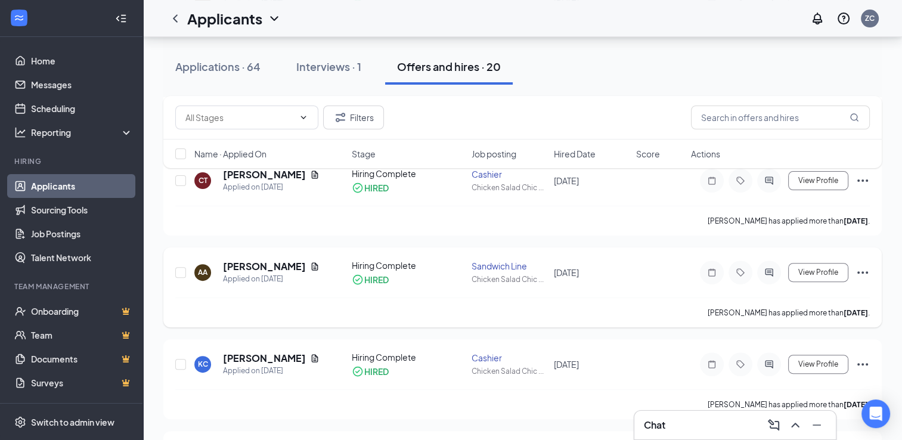
scroll to position [0, 0]
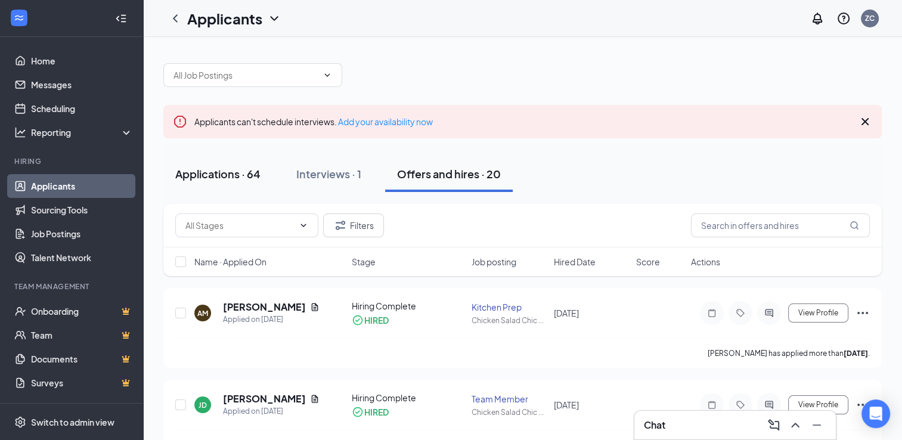
click at [250, 166] on div "Applications · 64" at bounding box center [217, 173] width 85 height 15
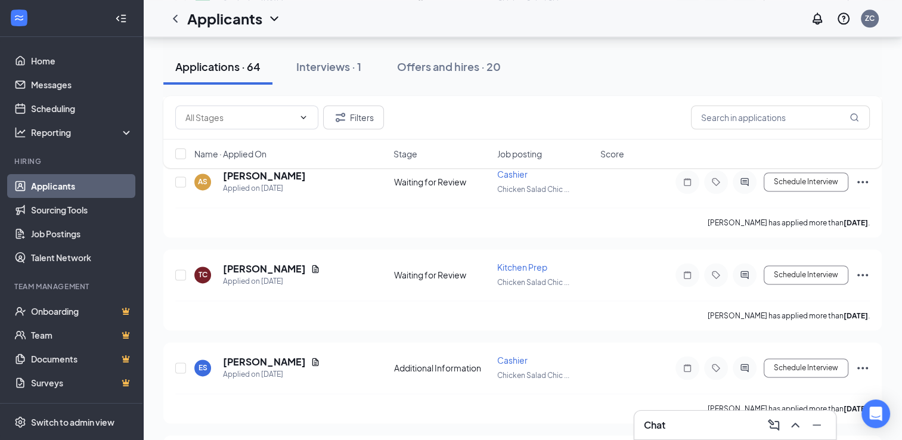
scroll to position [1542, 0]
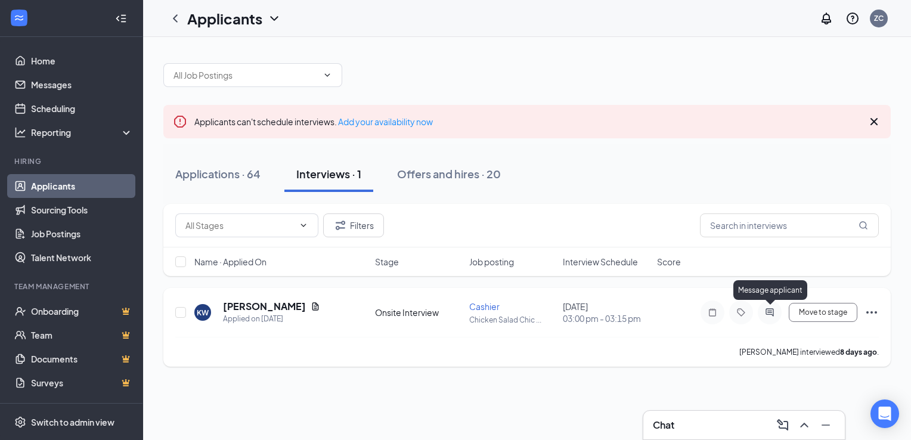
click at [766, 316] on icon "ActiveChat" at bounding box center [769, 312] width 14 height 10
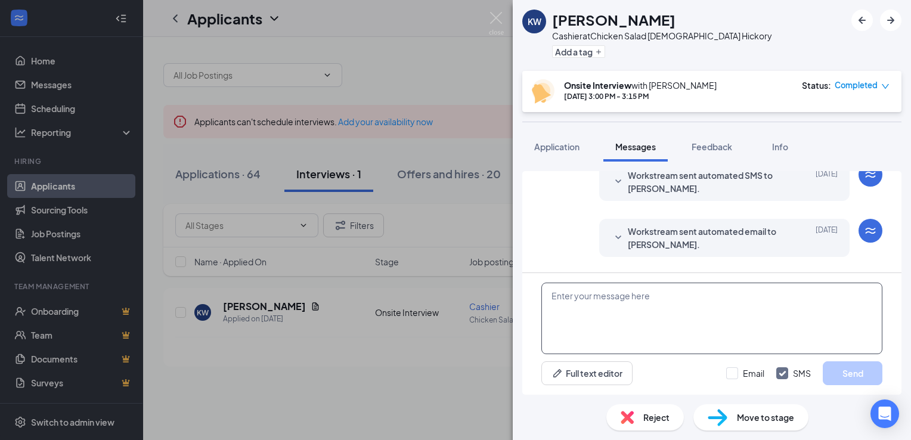
scroll to position [417, 0]
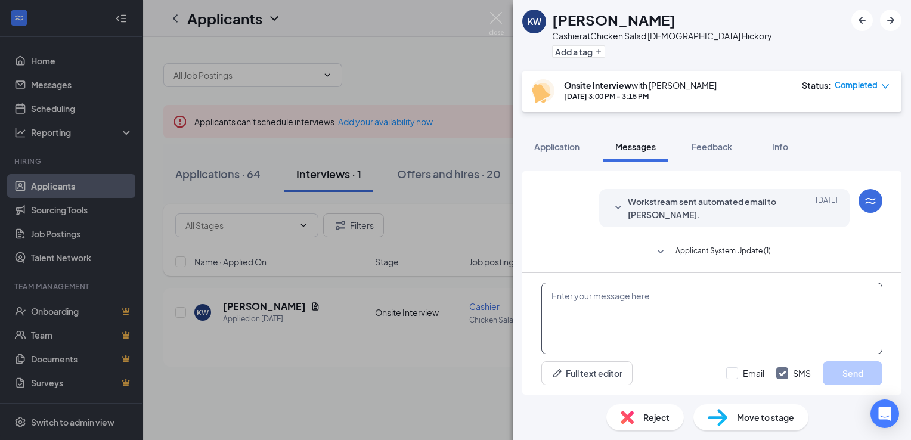
click at [731, 291] on textarea at bounding box center [711, 318] width 341 height 72
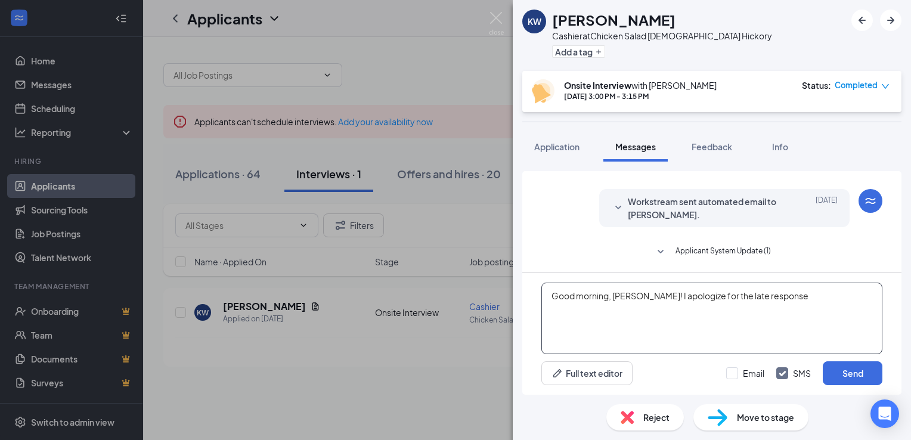
click at [778, 299] on textarea "Good morning, Kiana! I apologize for the late response" at bounding box center [711, 318] width 341 height 72
click at [762, 300] on textarea "Good morning, Kiana! I apologize for the late response i unfortunately was out …" at bounding box center [711, 318] width 341 height 72
click at [659, 314] on textarea "Good morning, Kiana! I apologize for the late response I unfortunately was out …" at bounding box center [711, 318] width 341 height 72
type textarea "Good morning, Kiana! I apologize for the late response I unfortunately was out …"
